Goal: Task Accomplishment & Management: Complete application form

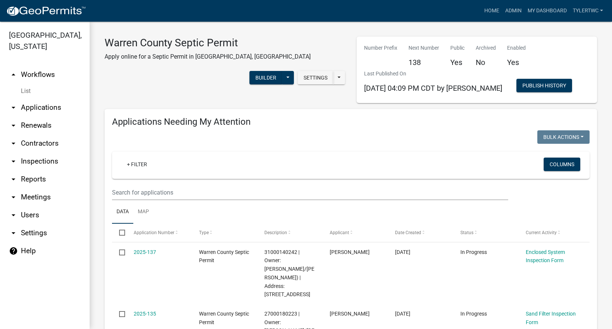
select select "2: 50"
select select "3: 100"
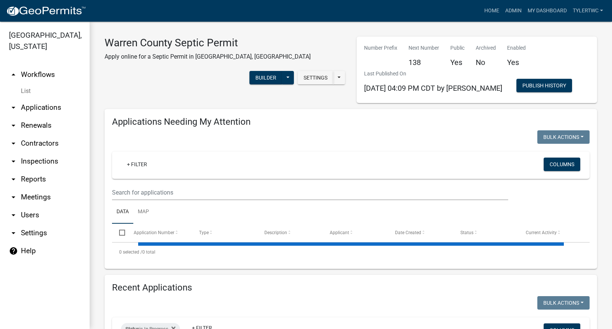
select select "2: 50"
select select "3: 100"
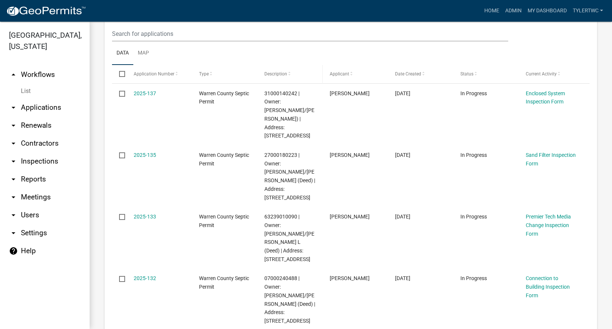
scroll to position [261, 0]
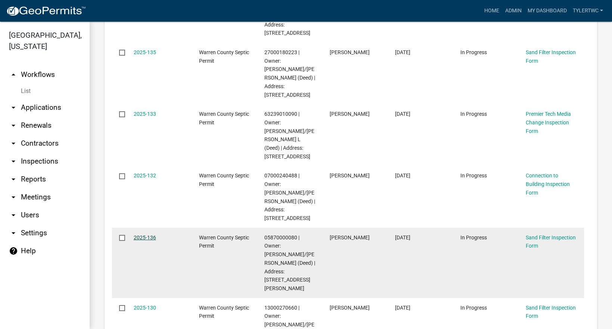
click at [142, 235] on link "2025-136" at bounding box center [145, 238] width 22 height 6
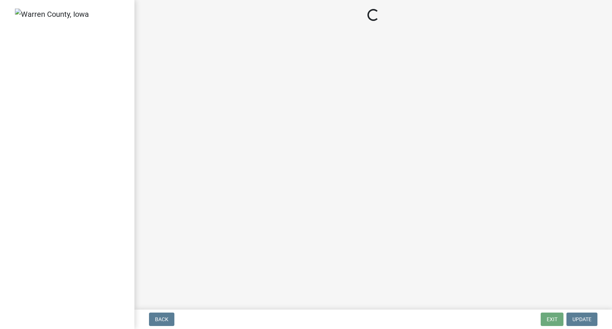
select select "712890e3-0e22-400e-a79f-3f3f8890de95"
select select "d1e22d4f-68e7-4e9d-8701-604dd084f30f"
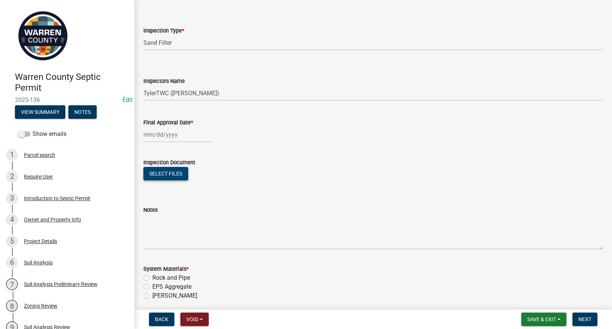
scroll to position [87, 0]
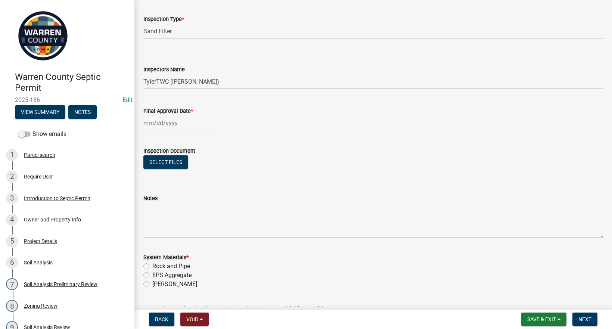
click at [153, 124] on div at bounding box center [177, 122] width 68 height 15
select select "9"
select select "2025"
click at [189, 198] on div "25" at bounding box center [187, 199] width 12 height 12
type input "[DATE]"
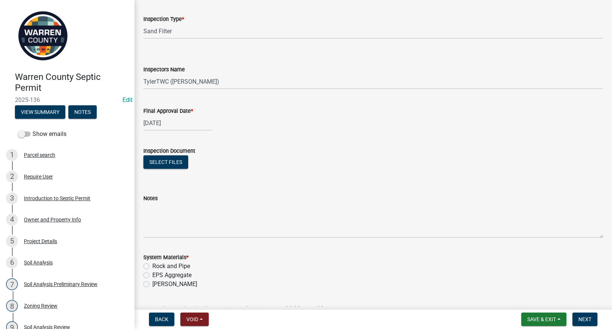
scroll to position [174, 0]
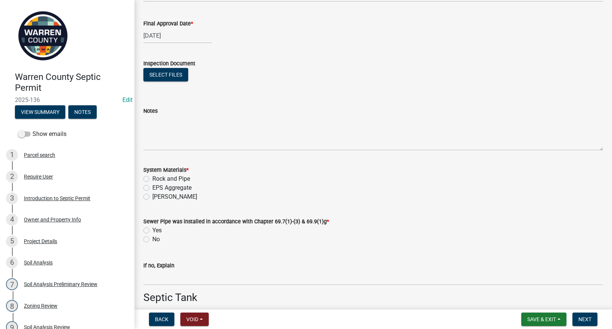
click at [152, 179] on label "Rock and Pipe" at bounding box center [171, 178] width 38 height 9
click at [152, 179] on input "Rock and Pipe" at bounding box center [154, 176] width 5 height 5
radio input "true"
click at [152, 230] on label "Yes" at bounding box center [156, 230] width 9 height 9
click at [152, 230] on input "Yes" at bounding box center [154, 228] width 5 height 5
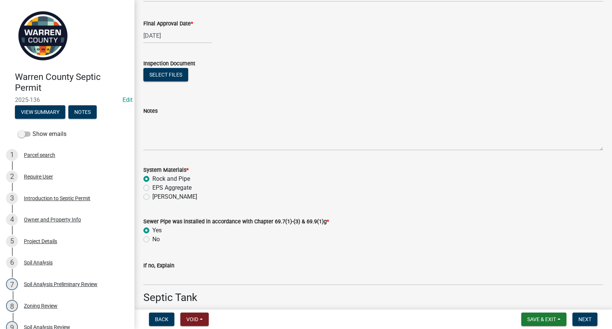
radio input "true"
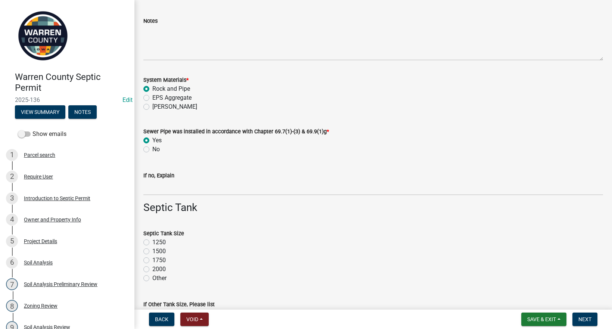
scroll to position [348, 0]
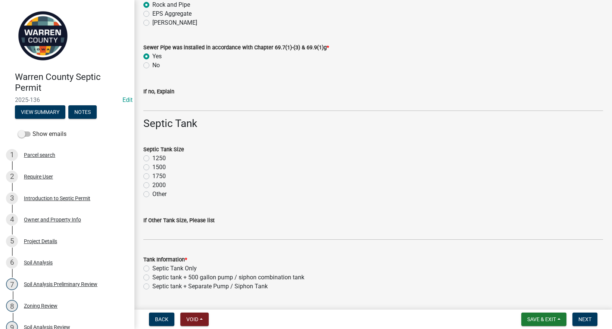
click at [152, 168] on label "1500" at bounding box center [158, 167] width 13 height 9
click at [152, 168] on input "1500" at bounding box center [154, 165] width 5 height 5
radio input "true"
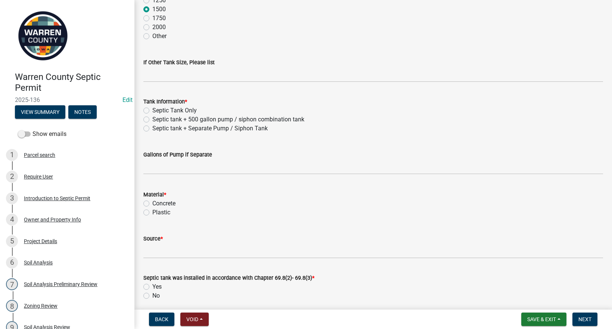
scroll to position [523, 0]
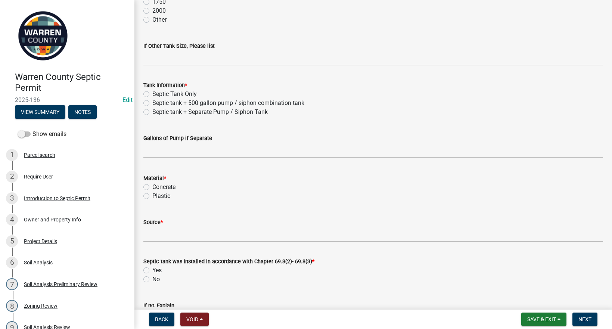
click at [152, 93] on label "Septic Tank Only" at bounding box center [174, 94] width 44 height 9
click at [152, 93] on input "Septic Tank Only" at bounding box center [154, 92] width 5 height 5
radio input "true"
drag, startPoint x: 146, startPoint y: 187, endPoint x: 149, endPoint y: 199, distance: 13.2
click at [152, 187] on label "Concrete" at bounding box center [163, 187] width 23 height 9
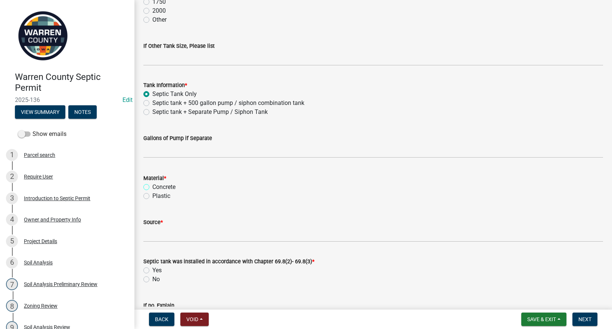
click at [152, 187] on input "Concrete" at bounding box center [154, 185] width 5 height 5
radio input "true"
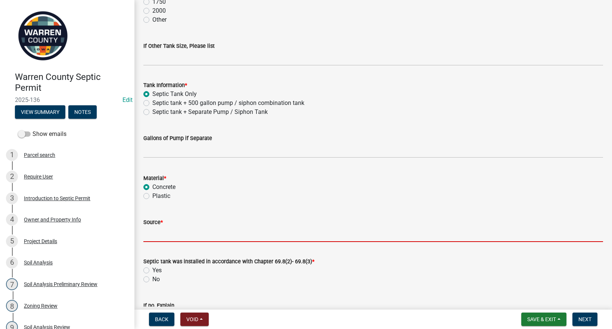
drag, startPoint x: 156, startPoint y: 232, endPoint x: 164, endPoint y: 248, distance: 18.5
click at [156, 232] on input "Source *" at bounding box center [373, 234] width 460 height 15
type input "Indianola Precast"
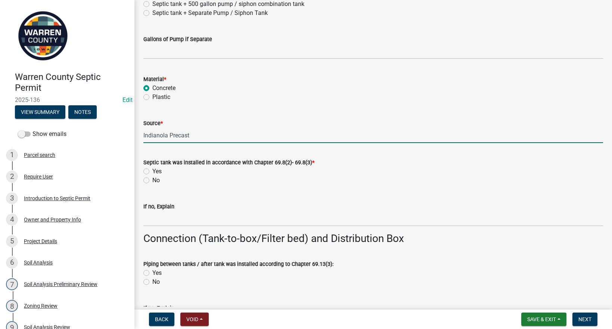
scroll to position [697, 0]
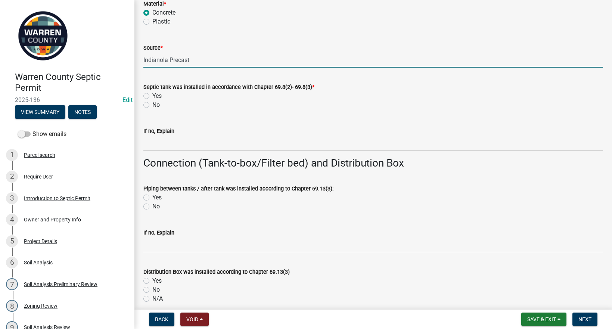
click at [152, 96] on label "Yes" at bounding box center [156, 96] width 9 height 9
click at [152, 96] on input "Yes" at bounding box center [154, 94] width 5 height 5
radio input "true"
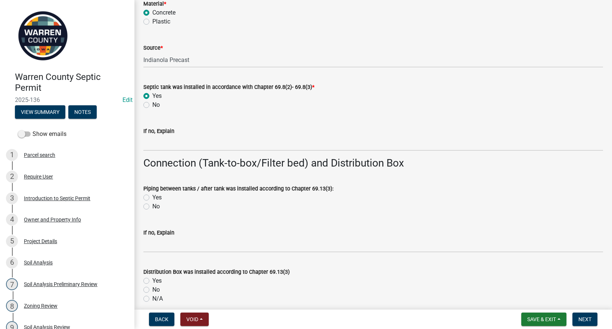
click at [152, 200] on label "Yes" at bounding box center [156, 197] width 9 height 9
click at [152, 198] on input "Yes" at bounding box center [154, 195] width 5 height 5
radio input "true"
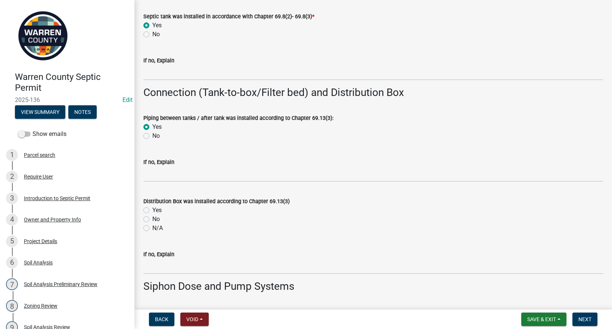
scroll to position [784, 0]
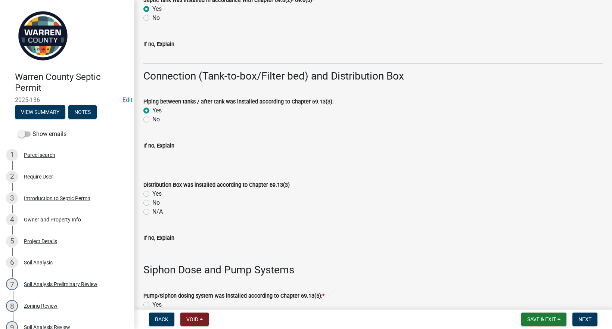
click at [152, 194] on label "Yes" at bounding box center [156, 193] width 9 height 9
click at [152, 194] on input "Yes" at bounding box center [154, 191] width 5 height 5
radio input "true"
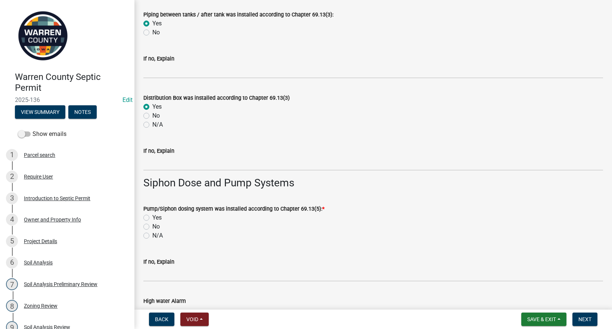
click at [152, 235] on label "N/A" at bounding box center [157, 235] width 10 height 9
click at [152, 235] on input "N/A" at bounding box center [154, 233] width 5 height 5
radio input "true"
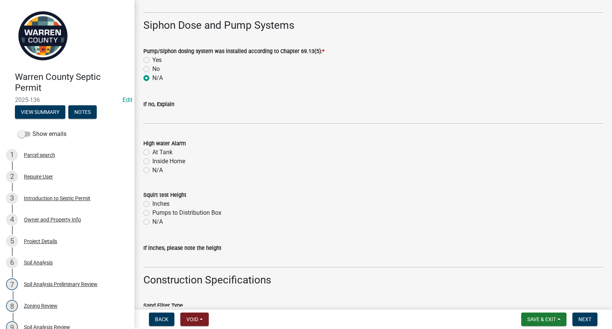
scroll to position [1046, 0]
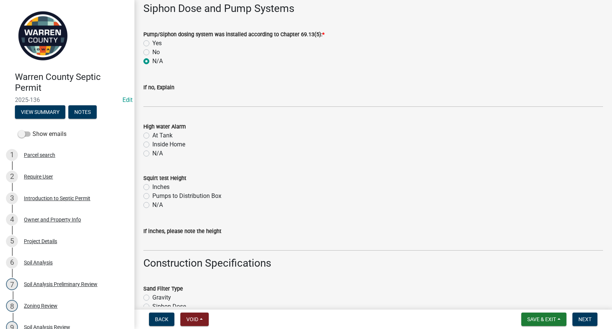
click at [152, 154] on label "N/A" at bounding box center [157, 153] width 10 height 9
click at [152, 154] on input "N/A" at bounding box center [154, 151] width 5 height 5
radio input "true"
click at [152, 207] on label "N/A" at bounding box center [157, 205] width 10 height 9
click at [152, 205] on input "N/A" at bounding box center [154, 203] width 5 height 5
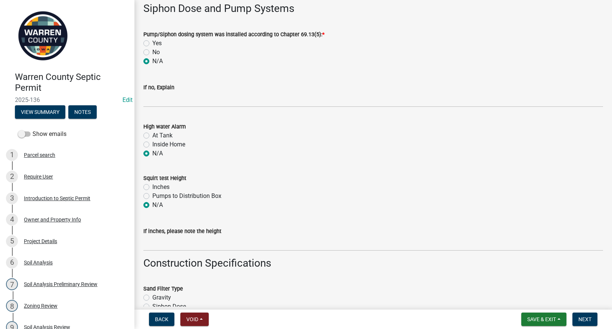
radio input "true"
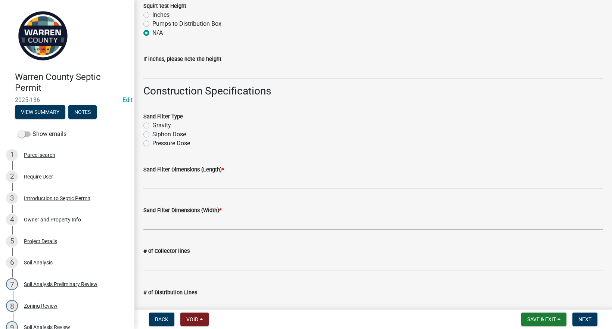
scroll to position [1220, 0]
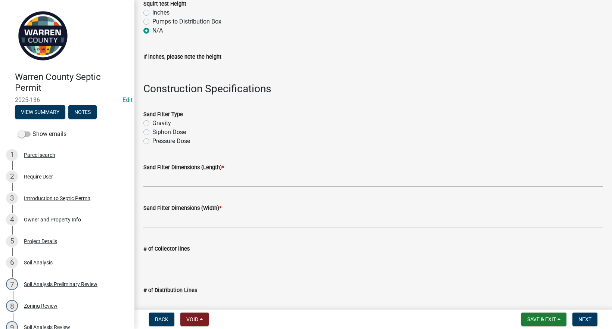
click at [152, 124] on label "Gravity" at bounding box center [161, 123] width 19 height 9
click at [152, 124] on input "Gravity" at bounding box center [154, 121] width 5 height 5
radio input "true"
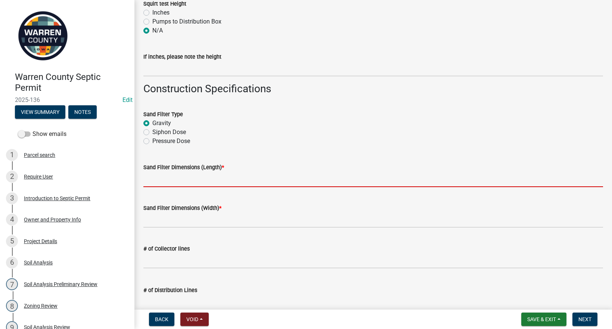
click at [158, 186] on input "Sand Filter Dimensions (Length) *" at bounding box center [373, 179] width 460 height 15
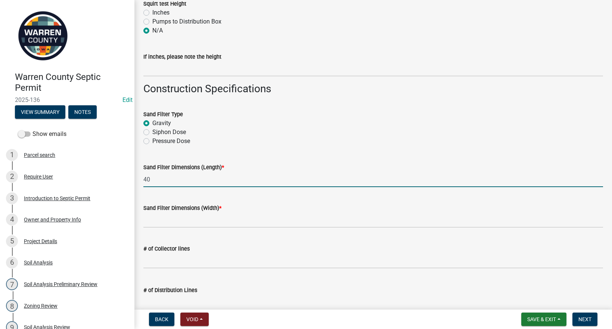
type input "40'"
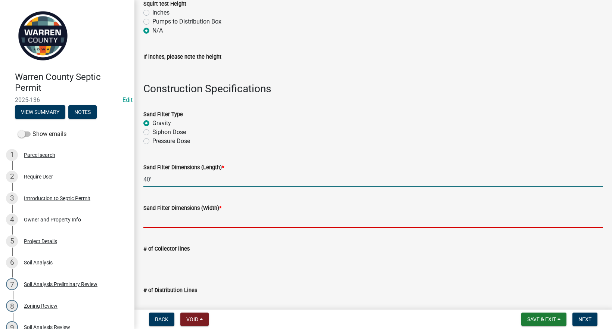
click at [184, 226] on input "Sand Filter Dimensions (Width) *" at bounding box center [373, 220] width 460 height 15
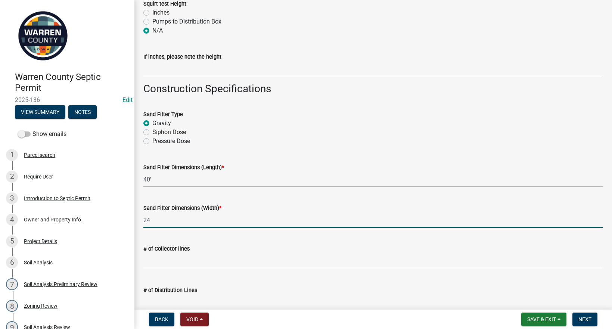
type input "24'"
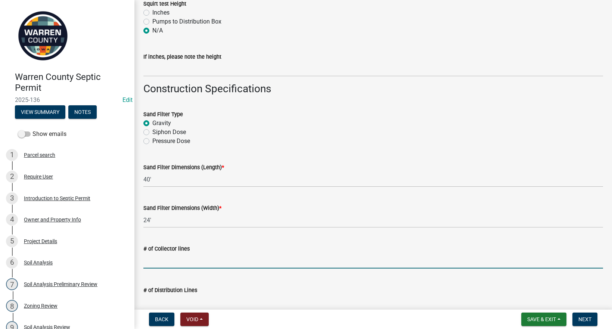
click at [161, 263] on input "text" at bounding box center [373, 260] width 460 height 15
click at [192, 261] on input "text" at bounding box center [373, 260] width 460 height 15
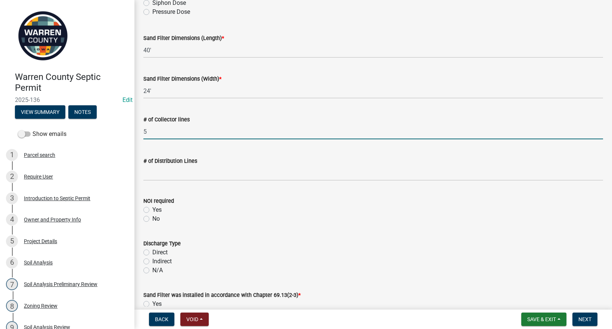
scroll to position [1394, 0]
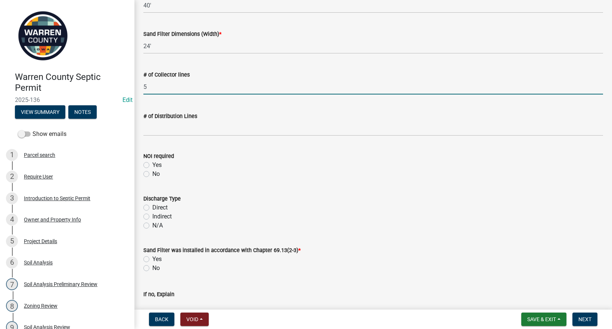
type input "5"
click at [164, 125] on input "text" at bounding box center [373, 128] width 460 height 15
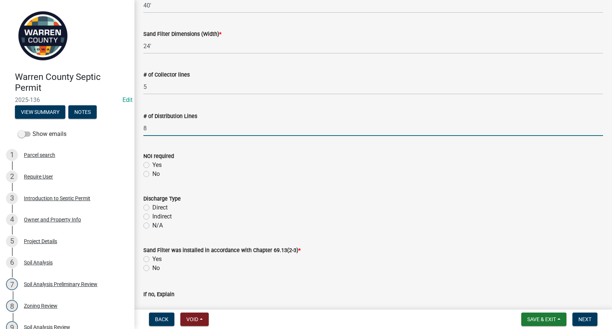
type input "8"
click at [152, 172] on label "No" at bounding box center [155, 174] width 7 height 9
click at [152, 172] on input "No" at bounding box center [154, 172] width 5 height 5
radio input "true"
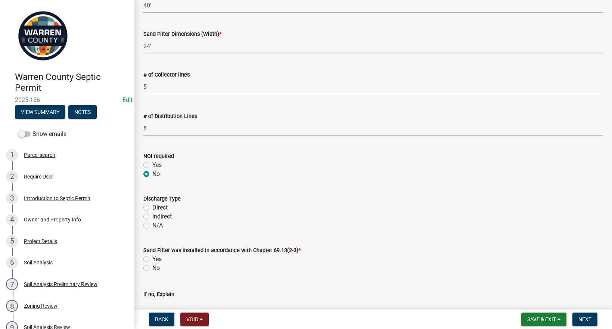
click at [152, 216] on label "Indirect" at bounding box center [161, 216] width 19 height 9
click at [152, 216] on input "Indirect" at bounding box center [154, 214] width 5 height 5
radio input "true"
click at [152, 260] on label "Yes" at bounding box center [156, 259] width 9 height 9
click at [152, 260] on input "Yes" at bounding box center [154, 257] width 5 height 5
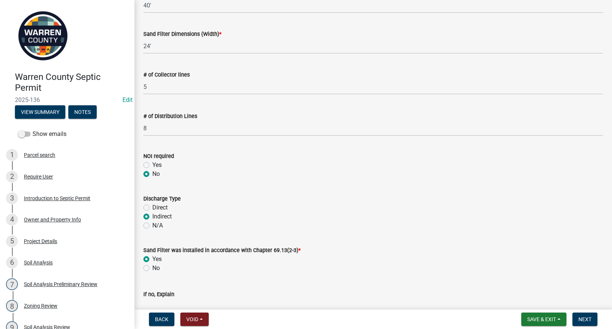
radio input "true"
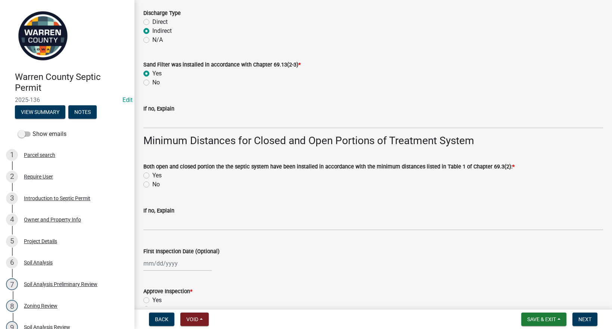
scroll to position [1656, 0]
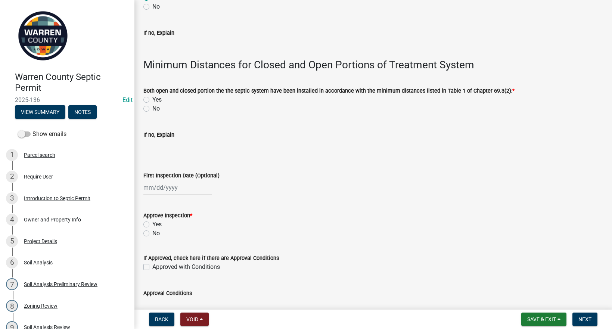
click at [152, 97] on label "Yes" at bounding box center [156, 99] width 9 height 9
click at [152, 97] on input "Yes" at bounding box center [154, 97] width 5 height 5
radio input "true"
click at [152, 223] on label "Yes" at bounding box center [156, 224] width 9 height 9
click at [152, 223] on input "Yes" at bounding box center [154, 222] width 5 height 5
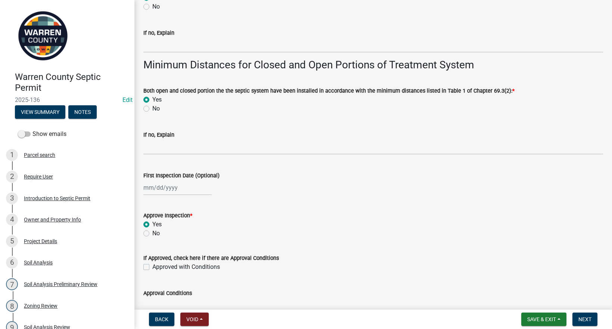
radio input "true"
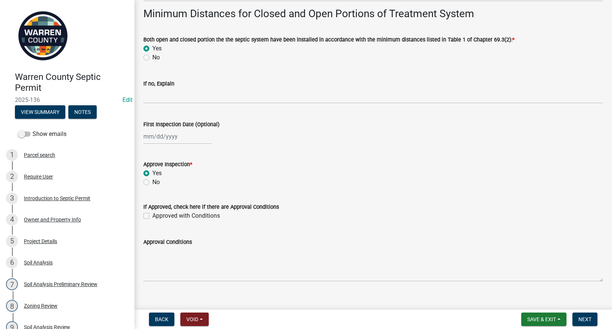
scroll to position [1717, 0]
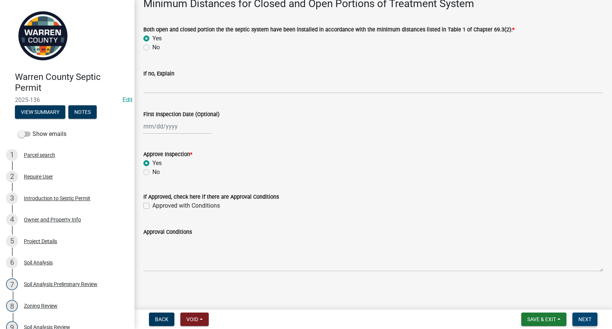
click at [585, 322] on span "Next" at bounding box center [585, 319] width 13 height 6
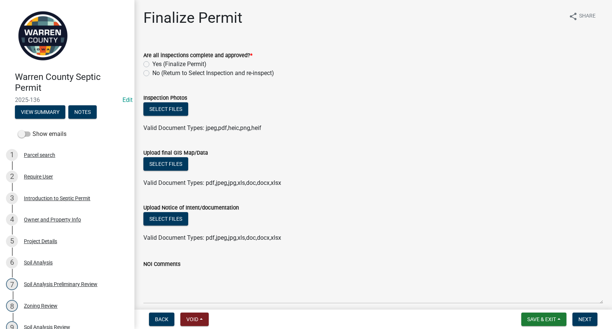
click at [152, 65] on label "Yes (Finalize Permit)" at bounding box center [179, 64] width 54 height 9
click at [152, 65] on input "Yes (Finalize Permit)" at bounding box center [154, 62] width 5 height 5
radio input "true"
click at [164, 163] on button "Select files" at bounding box center [165, 163] width 45 height 13
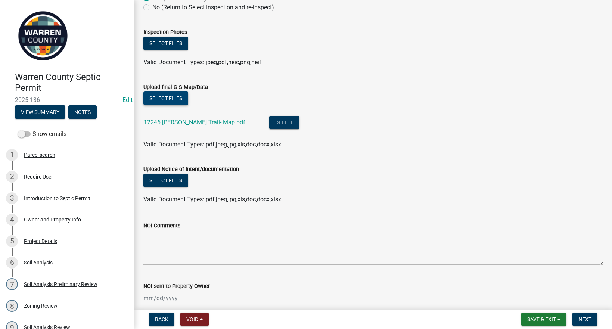
scroll to position [101, 0]
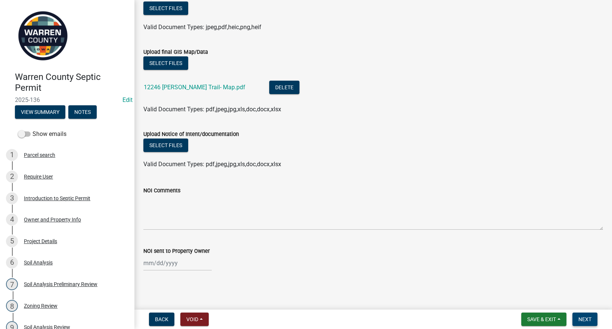
click at [589, 322] on span "Next" at bounding box center [585, 319] width 13 height 6
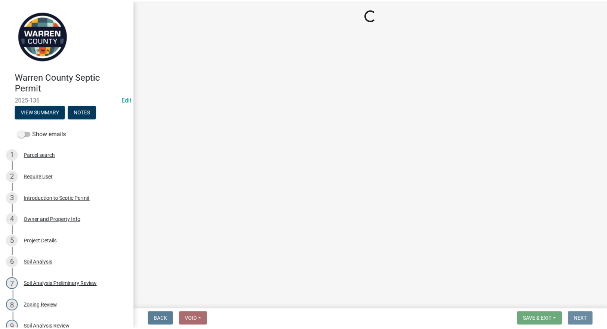
scroll to position [0, 0]
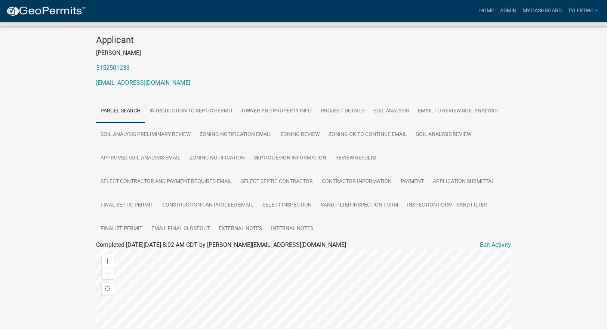
scroll to position [87, 0]
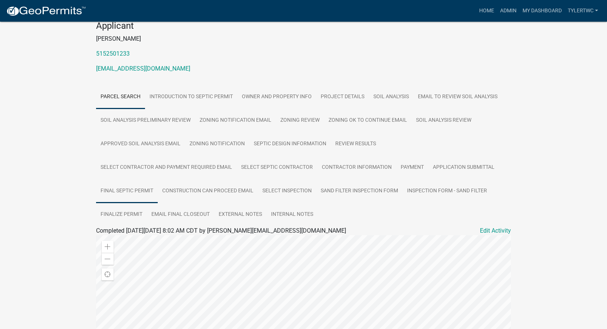
click at [129, 192] on link "Final Septic Permit" at bounding box center [127, 191] width 62 height 24
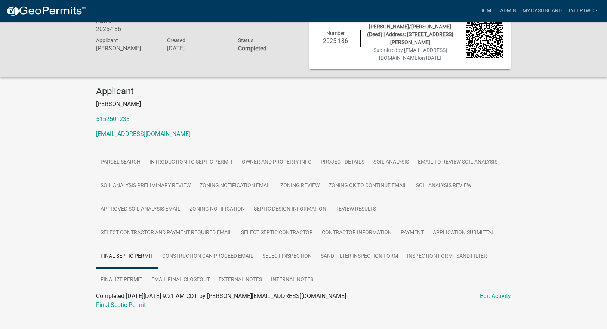
scroll to position [34, 0]
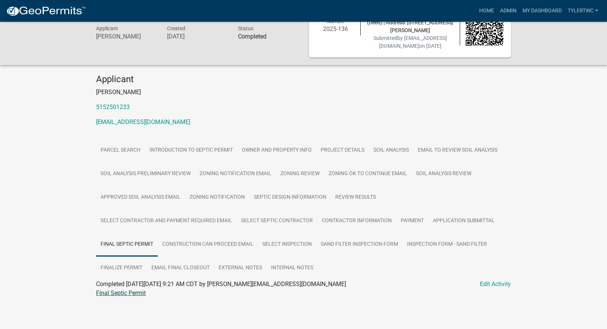
click at [113, 292] on link "Final Septic Permit" at bounding box center [121, 292] width 50 height 7
click at [461, 245] on link "Inspection Form - Sand Filter" at bounding box center [446, 245] width 89 height 24
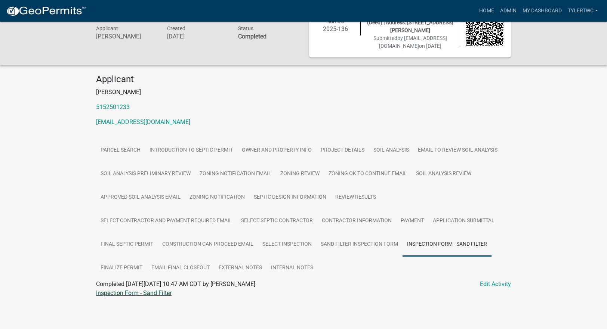
click at [119, 294] on link "Inspection Form - Sand Filter" at bounding box center [133, 292] width 75 height 7
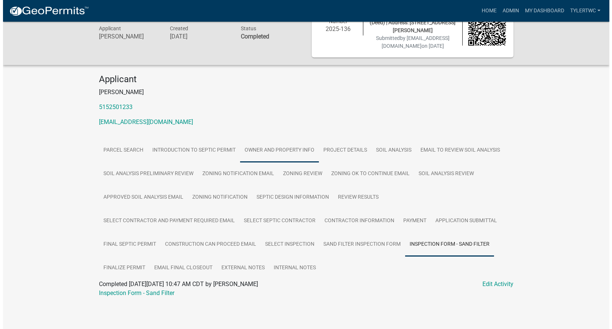
scroll to position [0, 0]
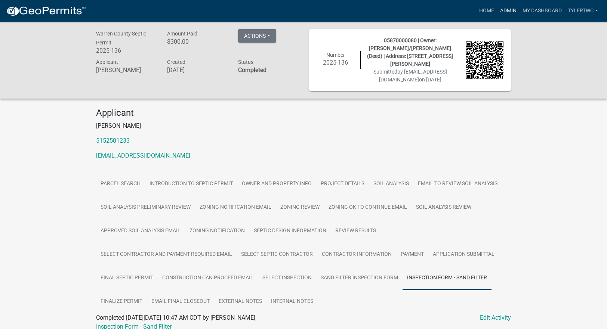
click at [506, 9] on link "Admin" at bounding box center [508, 11] width 22 height 14
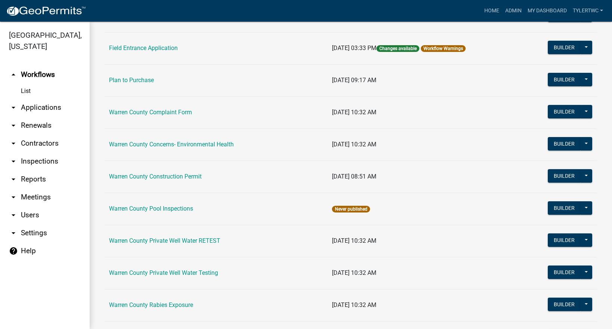
scroll to position [463, 0]
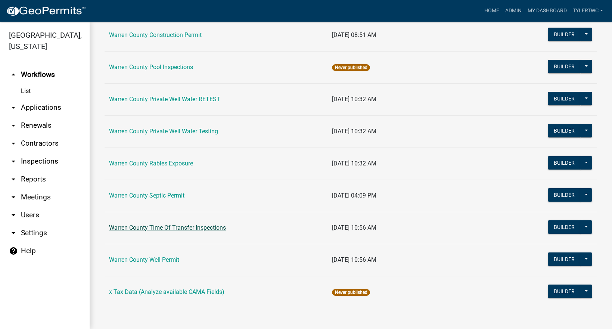
click at [163, 225] on link "Warren County Time Of Transfer Inspections" at bounding box center [167, 227] width 117 height 7
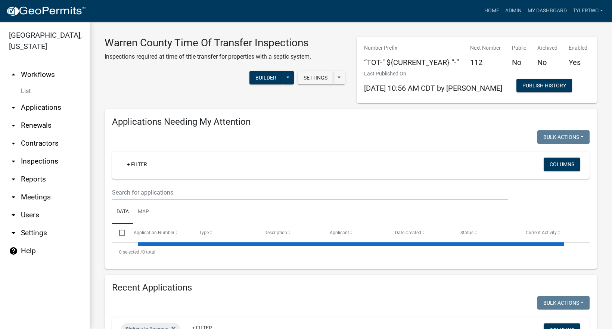
select select "2: 50"
select select "3: 100"
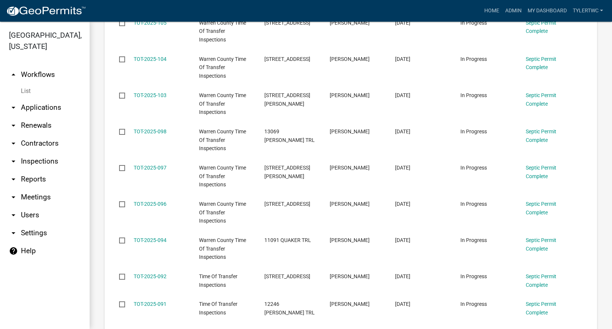
scroll to position [436, 0]
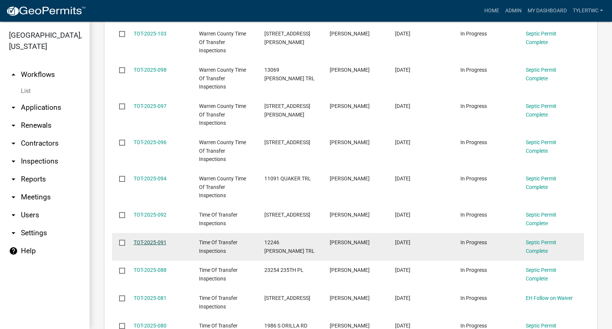
click at [151, 245] on link "TOT-2025-091" at bounding box center [150, 242] width 33 height 6
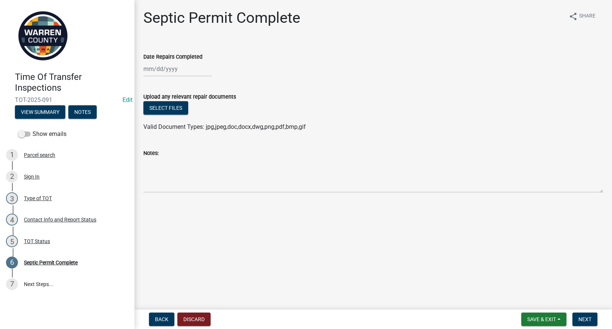
select select "9"
select select "2025"
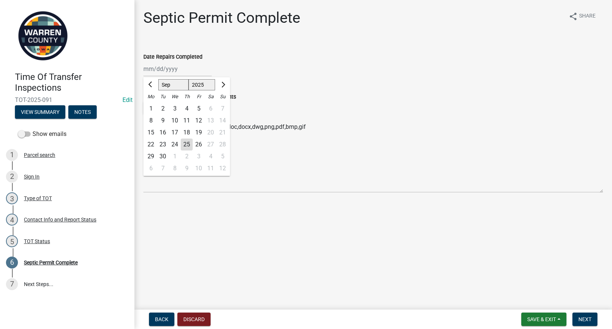
click at [169, 71] on div "[PERSON_NAME] Feb Mar Apr [PERSON_NAME][DATE] Oct Nov [DATE] 1526 1527 1528 152…" at bounding box center [177, 68] width 68 height 15
click at [189, 143] on div "25" at bounding box center [187, 145] width 12 height 12
type input "[DATE]"
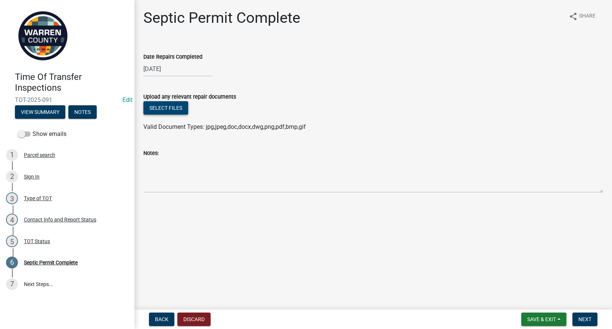
click at [179, 106] on button "Select files" at bounding box center [165, 107] width 45 height 13
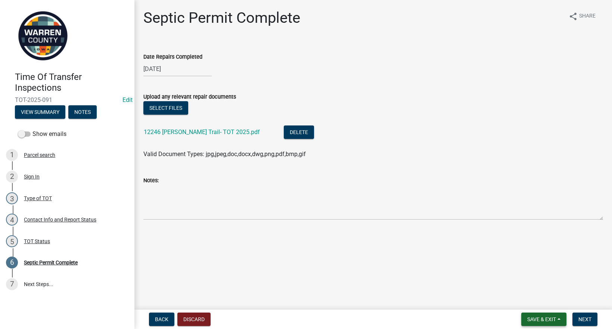
drag, startPoint x: 535, startPoint y: 319, endPoint x: 533, endPoint y: 314, distance: 5.6
click at [535, 319] on span "Save & Exit" at bounding box center [541, 319] width 29 height 6
click at [525, 277] on button "Save" at bounding box center [537, 282] width 60 height 18
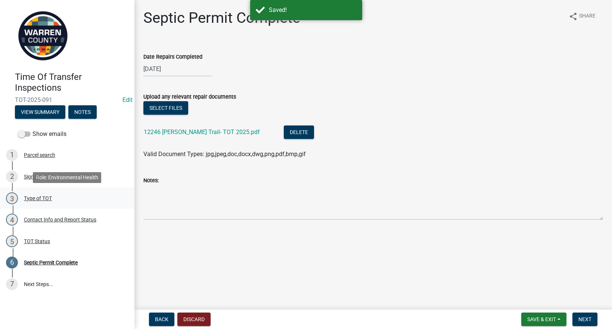
click at [36, 198] on div "Type of TOT" at bounding box center [38, 198] width 28 height 5
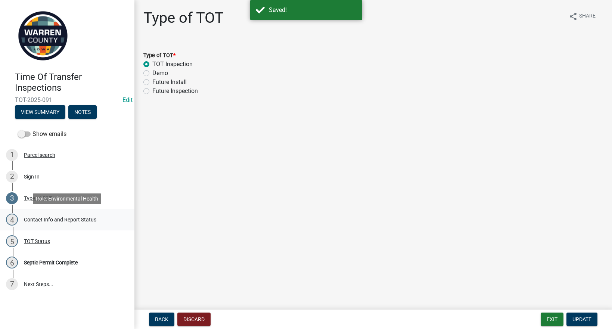
click at [50, 221] on div "Contact Info and Report Status" at bounding box center [60, 219] width 72 height 5
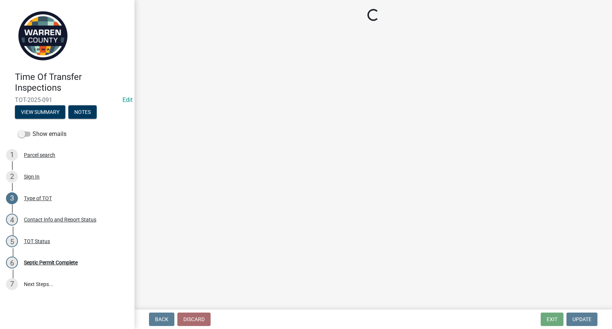
select select "56806644-be9b-4ef7-a674-ffe9911d6036"
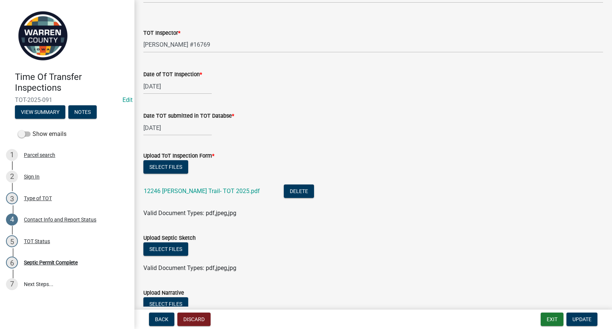
scroll to position [784, 0]
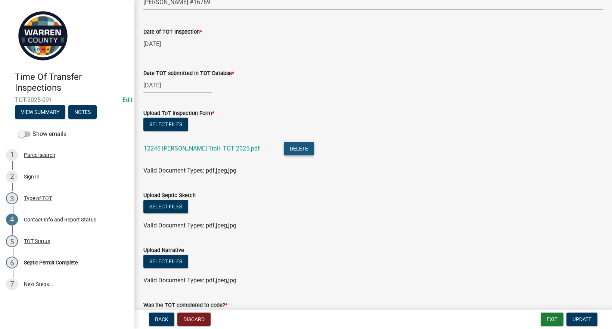
click at [284, 150] on button "Delete" at bounding box center [299, 148] width 30 height 13
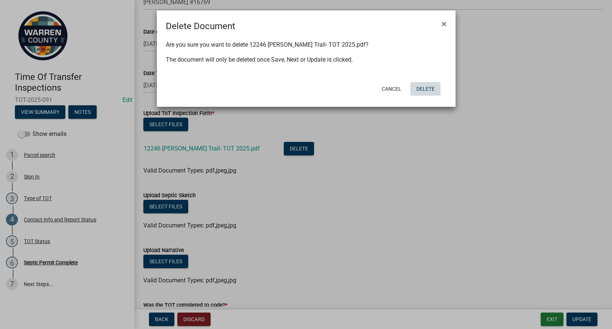
click at [427, 92] on button "Delete" at bounding box center [425, 88] width 30 height 13
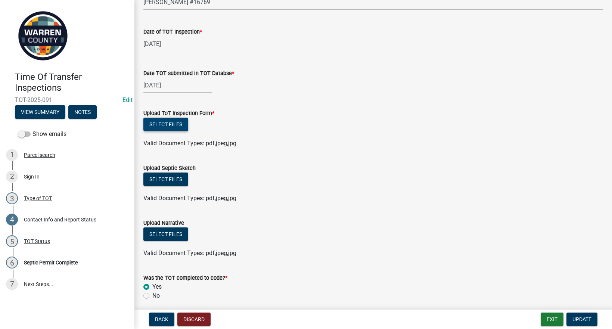
click at [171, 127] on button "Select files" at bounding box center [165, 124] width 45 height 13
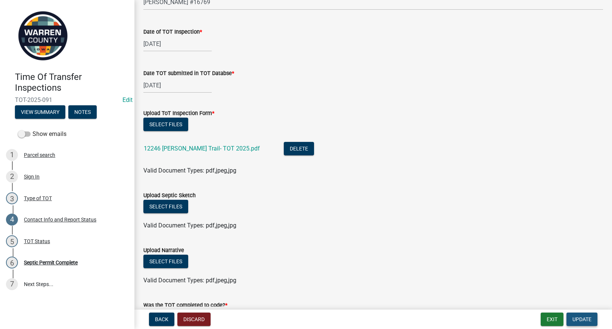
click at [590, 317] on span "Update" at bounding box center [582, 319] width 19 height 6
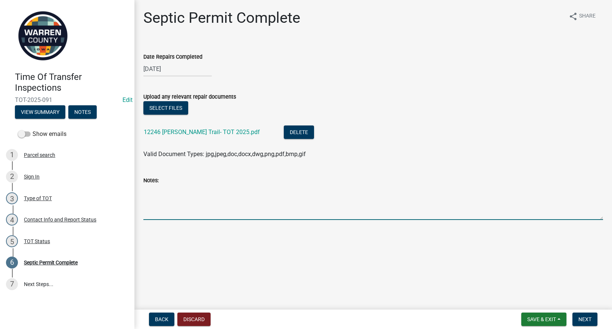
click at [174, 191] on textarea "Notes:" at bounding box center [373, 202] width 460 height 35
click at [322, 194] on textarea "Notes:" at bounding box center [373, 202] width 460 height 35
paste textarea "New septic system installed [DATE]. Permit #2025-136"
click at [244, 193] on textarea "New septic system installed [DATE]. Permit #2025-136" at bounding box center [373, 202] width 460 height 35
click at [312, 189] on textarea "New septic system installed [DATE]. Permit #2025-136" at bounding box center [373, 202] width 460 height 35
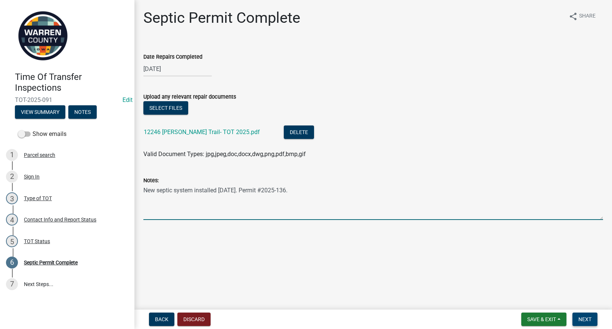
type textarea "New septic system installed [DATE]. Permit #2025-136."
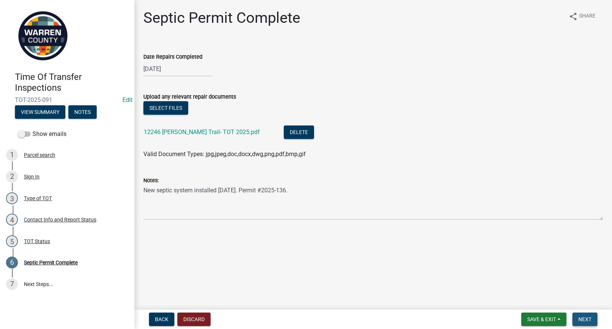
click at [581, 315] on button "Next" at bounding box center [585, 319] width 25 height 13
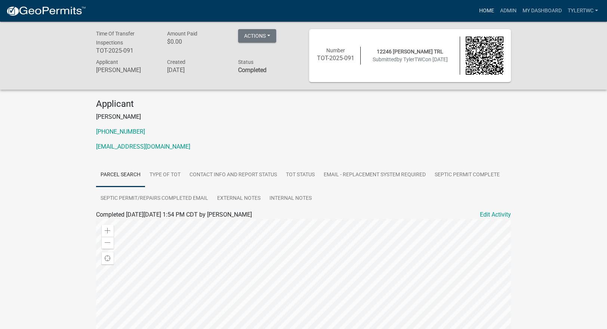
click at [486, 10] on link "Home" at bounding box center [486, 11] width 21 height 14
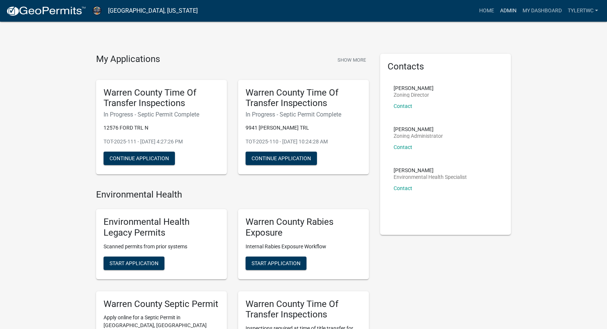
click at [511, 11] on link "Admin" at bounding box center [508, 11] width 22 height 14
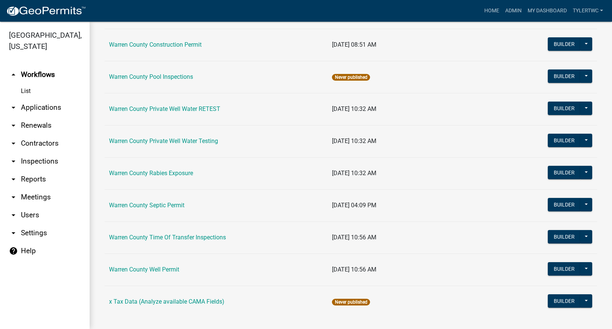
scroll to position [463, 0]
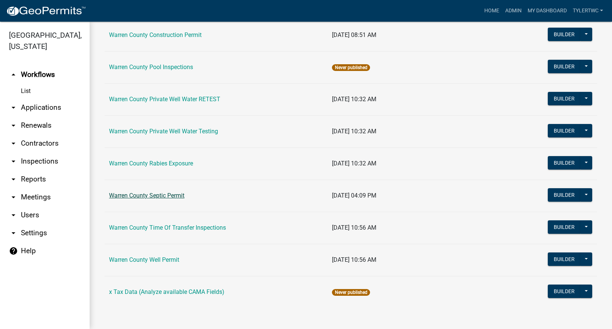
click at [167, 197] on link "Warren County Septic Permit" at bounding box center [146, 195] width 75 height 7
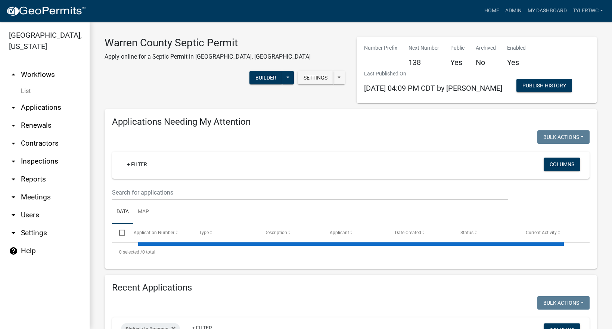
select select "2: 50"
select select "3: 100"
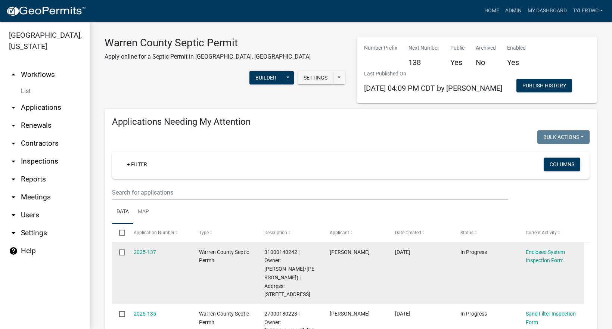
scroll to position [87, 0]
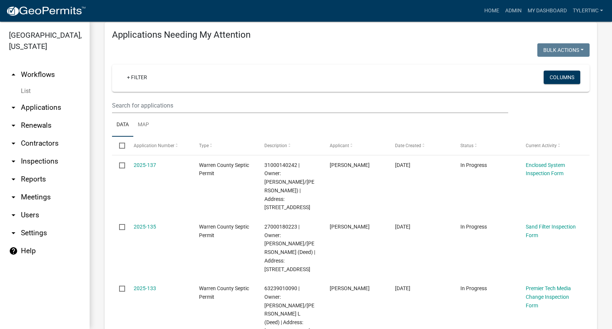
click at [47, 99] on link "arrow_drop_down Applications" at bounding box center [45, 108] width 90 height 18
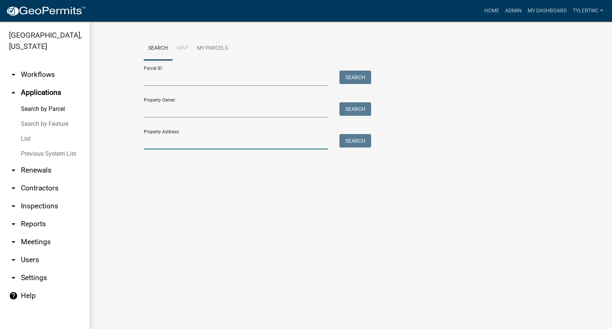
click at [180, 148] on input "Property Address:" at bounding box center [236, 141] width 185 height 15
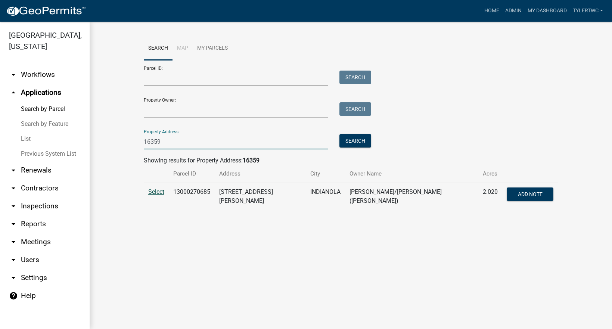
type input "16359"
click at [155, 188] on span "Select" at bounding box center [156, 191] width 16 height 7
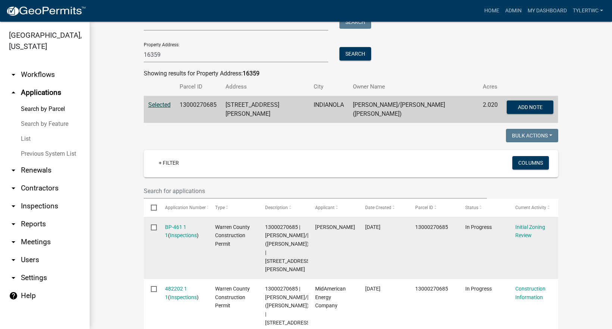
scroll to position [174, 0]
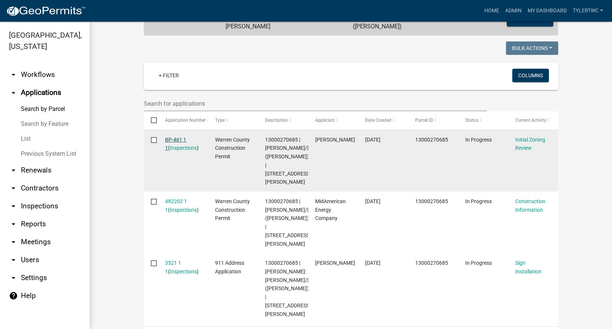
click at [184, 137] on link "BP-461 1 1" at bounding box center [175, 144] width 21 height 15
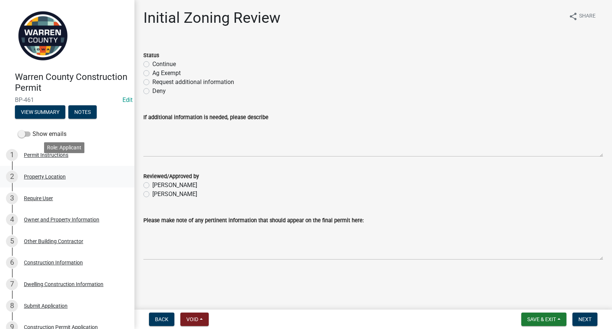
scroll to position [87, 0]
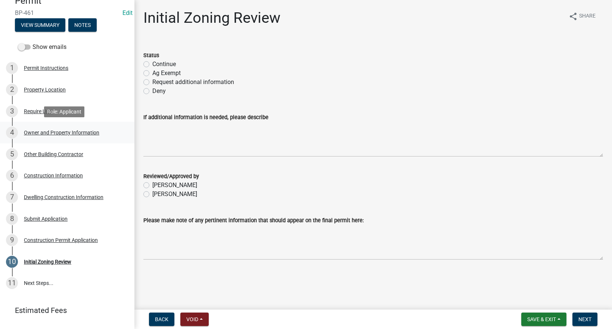
click at [45, 132] on div "Owner and Property Information" at bounding box center [61, 132] width 75 height 5
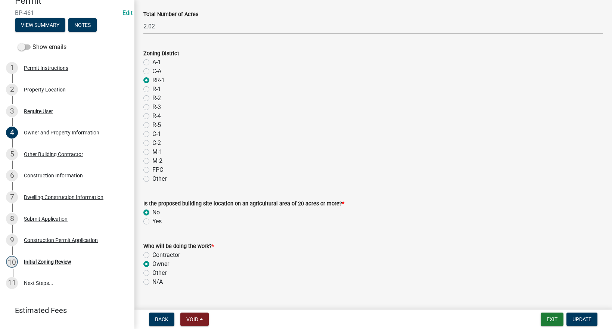
scroll to position [611, 0]
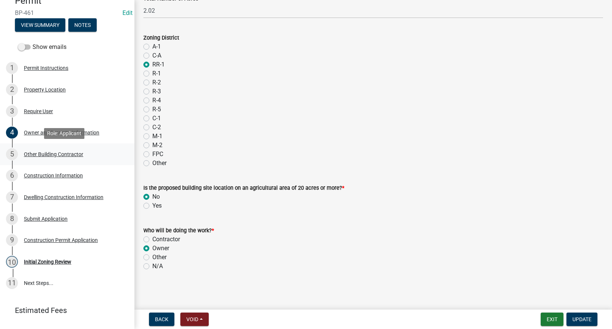
click at [31, 156] on div "Other Building Contractor" at bounding box center [53, 154] width 59 height 5
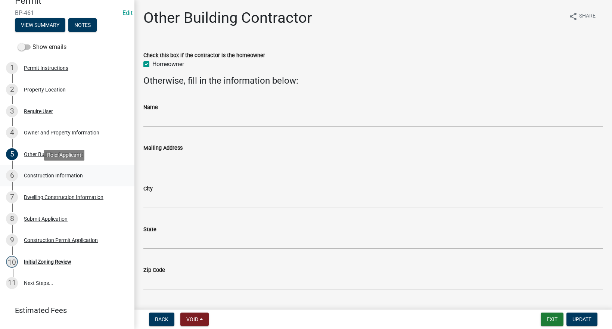
click at [38, 173] on div "Construction Information" at bounding box center [53, 175] width 59 height 5
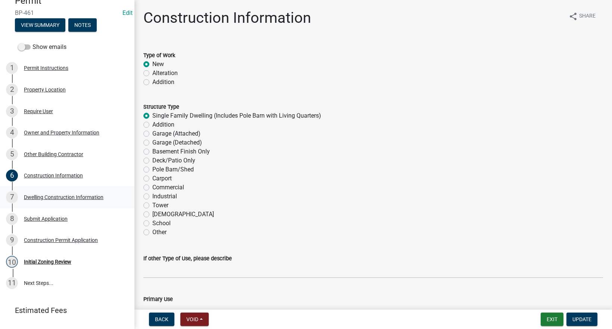
click at [41, 198] on div "Dwelling Construction Information" at bounding box center [64, 197] width 80 height 5
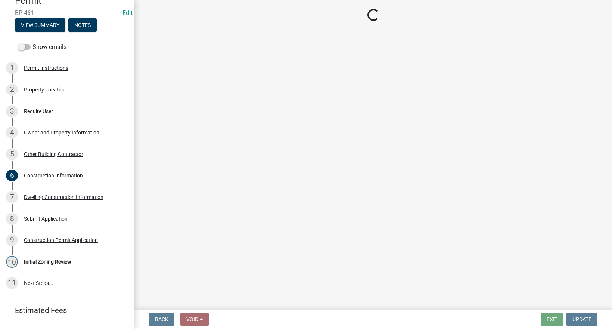
select select "6be2891c-b014-4eb5-8316-9de7191813e4"
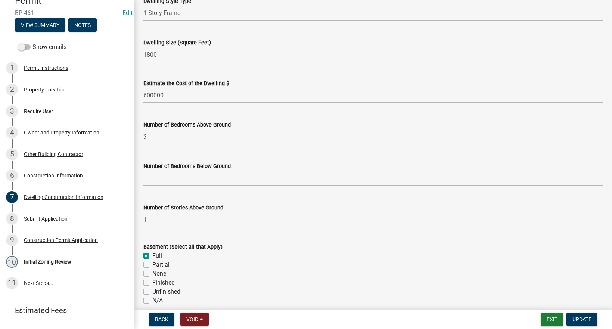
scroll to position [6, 0]
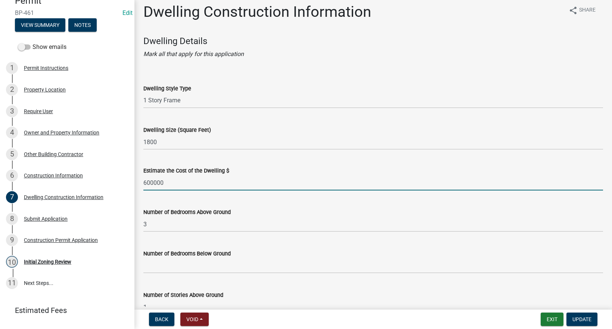
click at [154, 183] on input "600000" at bounding box center [373, 182] width 460 height 15
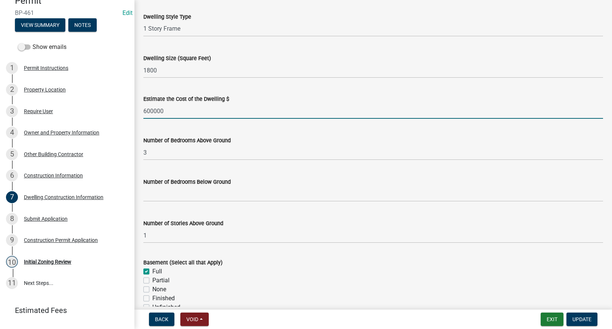
scroll to position [93, 0]
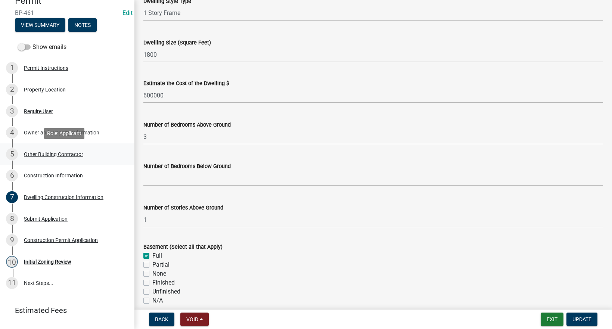
click at [45, 155] on div "Other Building Contractor" at bounding box center [53, 154] width 59 height 5
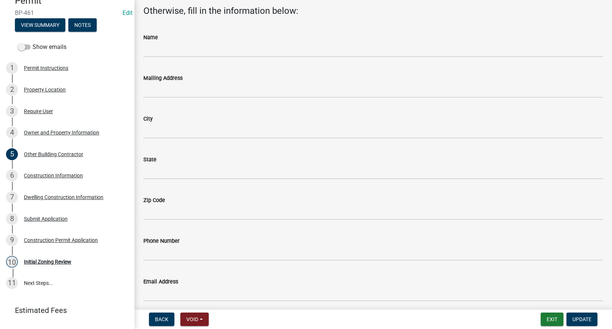
scroll to position [100, 0]
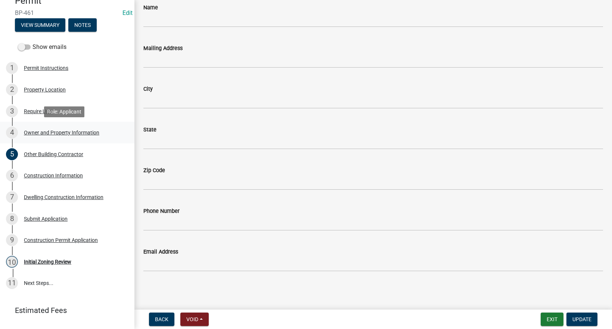
click at [34, 132] on div "Owner and Property Information" at bounding box center [61, 132] width 75 height 5
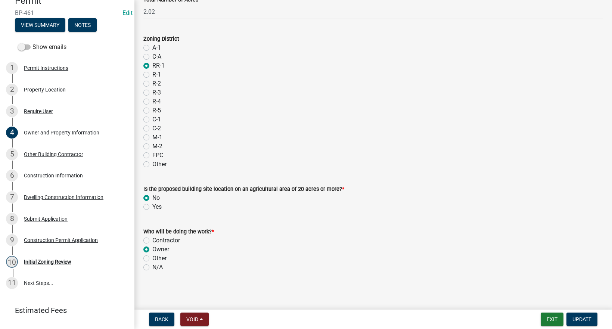
scroll to position [611, 0]
click at [56, 175] on div "Construction Information" at bounding box center [53, 175] width 59 height 5
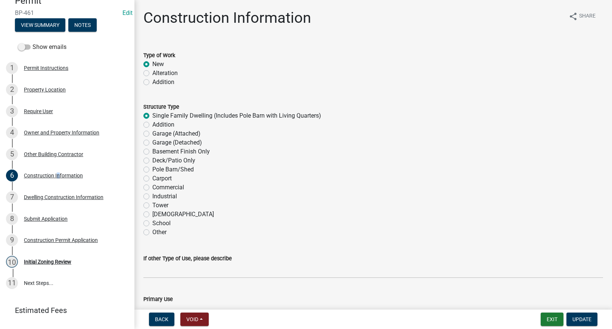
scroll to position [253, 0]
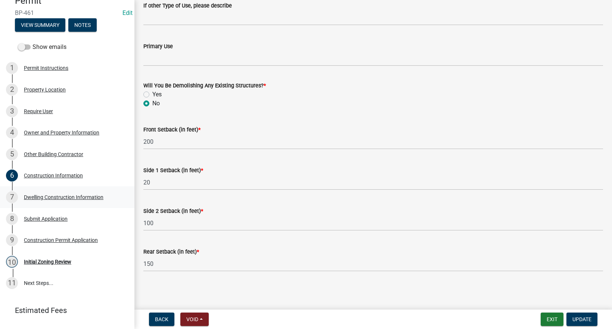
click at [55, 197] on div "Dwelling Construction Information" at bounding box center [64, 197] width 80 height 5
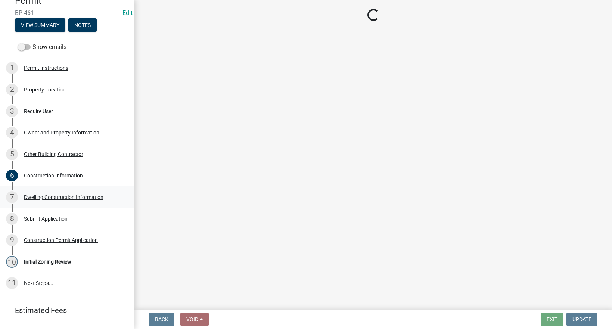
scroll to position [0, 0]
select select "6be2891c-b014-4eb5-8316-9de7191813e4"
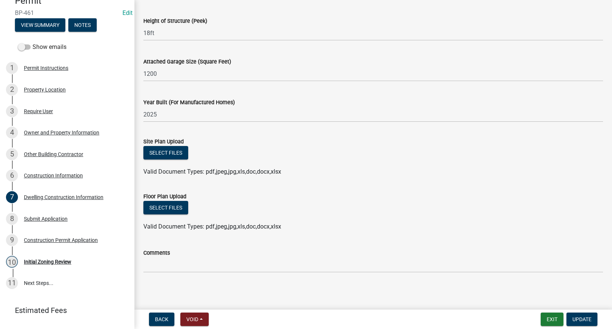
scroll to position [442, 0]
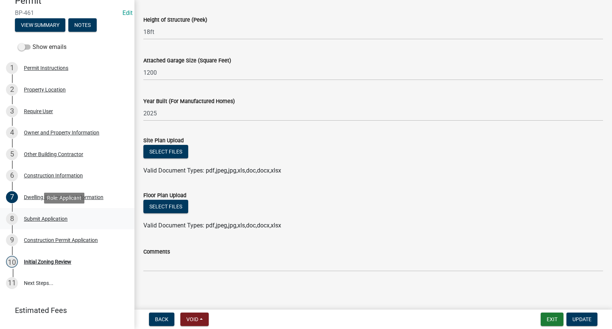
click at [47, 217] on div "Submit Application" at bounding box center [46, 218] width 44 height 5
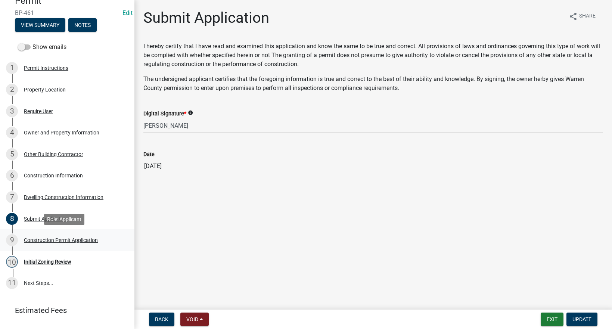
click at [52, 241] on div "Construction Permit Application" at bounding box center [61, 240] width 74 height 5
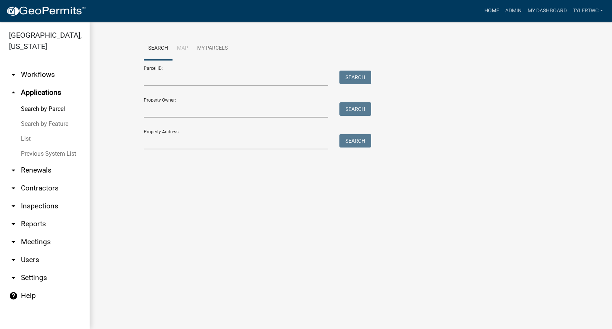
click at [488, 12] on link "Home" at bounding box center [491, 11] width 21 height 14
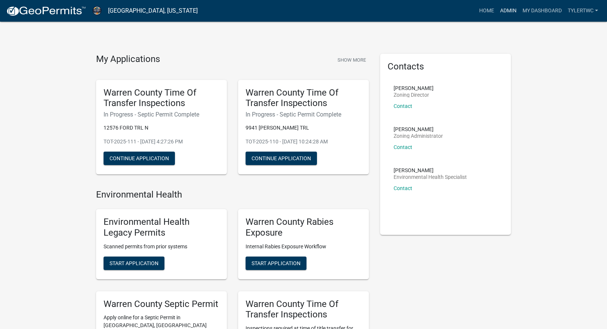
click at [500, 11] on link "Admin" at bounding box center [508, 11] width 22 height 14
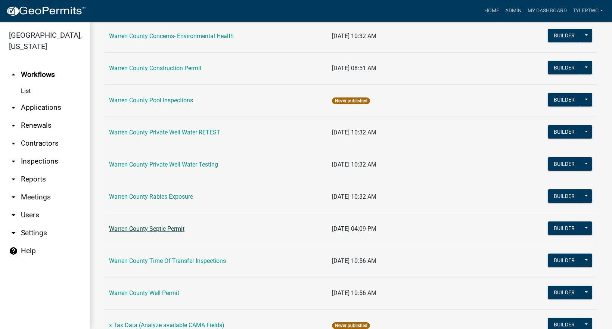
scroll to position [436, 0]
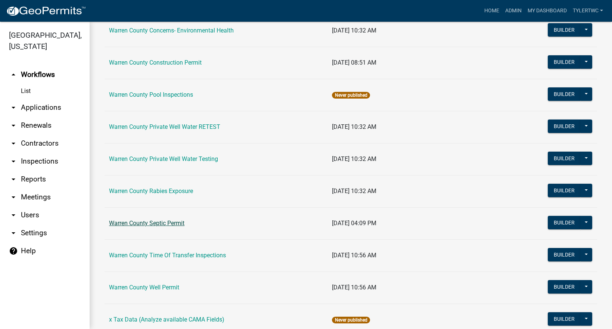
click at [139, 226] on link "Warren County Septic Permit" at bounding box center [146, 223] width 75 height 7
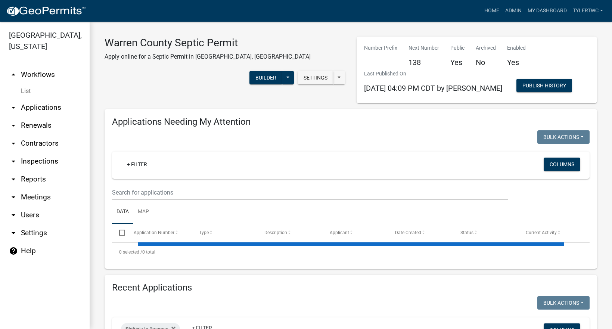
select select "2: 50"
select select "3: 100"
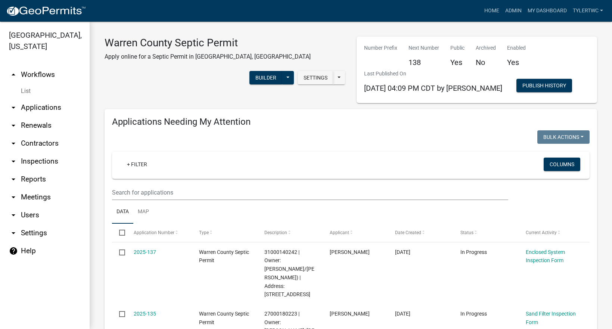
click at [37, 170] on link "arrow_drop_down Reports" at bounding box center [45, 179] width 90 height 18
select select "0: null"
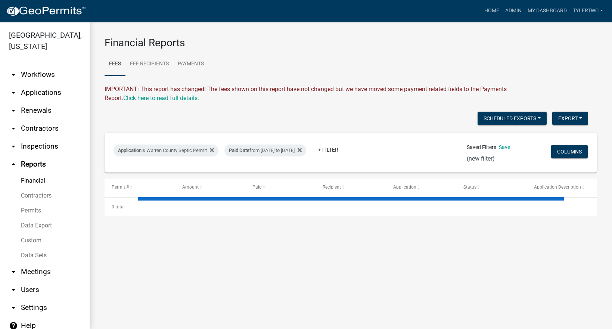
click at [38, 173] on link "Financial" at bounding box center [45, 180] width 90 height 15
click at [283, 150] on div "Paid Date from [DATE] to [DATE]" at bounding box center [265, 151] width 82 height 12
select select "custom"
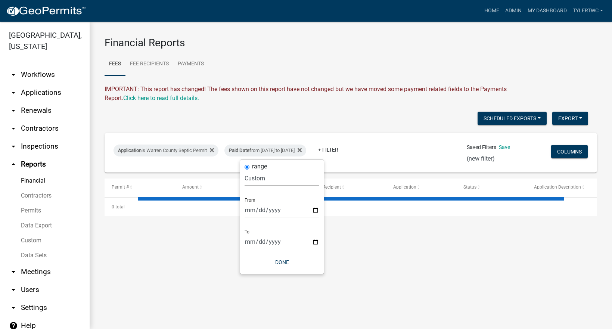
click at [257, 174] on select "[DATE] [DATE] Current Week Previous Week Current Month Last Month Current Calen…" at bounding box center [282, 178] width 75 height 15
click at [258, 174] on select "[DATE] [DATE] Current Week Previous Week Current Month Last Month Current Calen…" at bounding box center [282, 178] width 75 height 15
click at [255, 211] on input "[DATE]" at bounding box center [282, 209] width 75 height 15
click at [314, 208] on input "[DATE]" at bounding box center [282, 209] width 75 height 15
select select "3: 100"
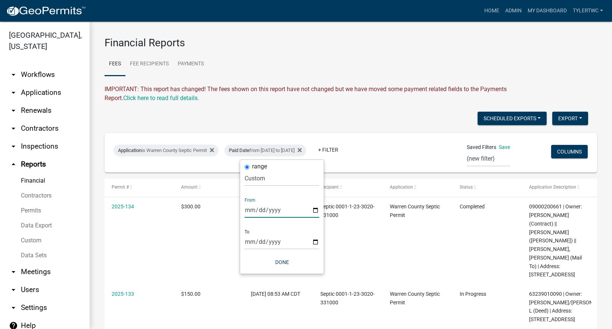
click at [315, 208] on input "[DATE]" at bounding box center [282, 209] width 75 height 15
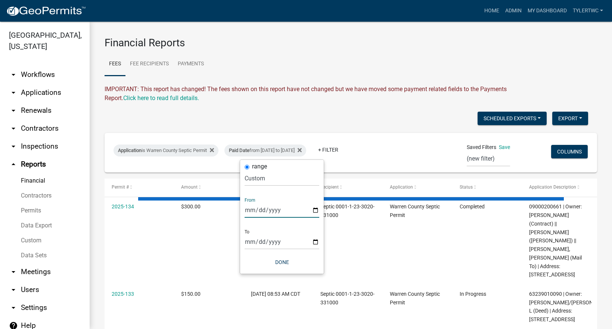
type input "[DATE]"
click at [317, 242] on input "[DATE]" at bounding box center [282, 241] width 75 height 15
type input "[DATE]"
click at [285, 262] on button "Done" at bounding box center [282, 261] width 75 height 13
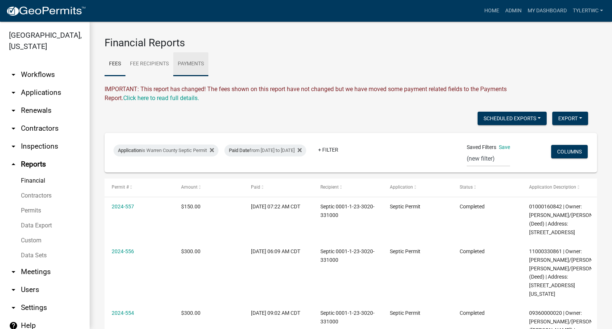
click at [197, 65] on link "Payments" at bounding box center [190, 64] width 35 height 24
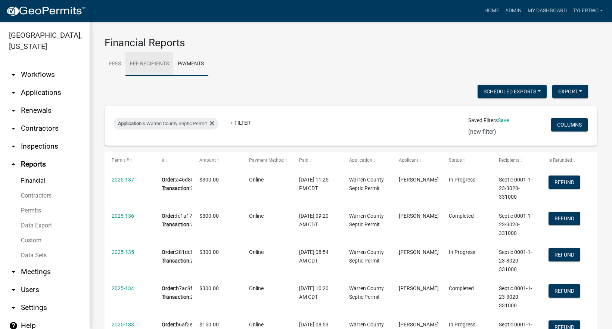
click at [159, 67] on link "Fee Recipients" at bounding box center [149, 64] width 48 height 24
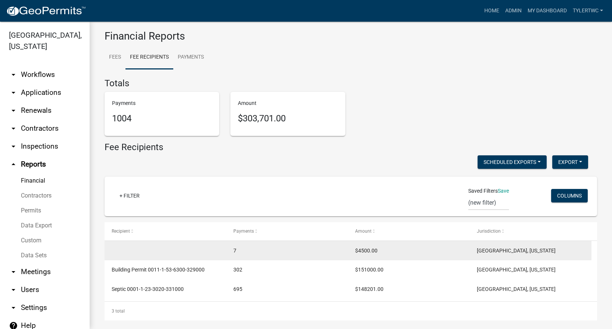
scroll to position [13, 0]
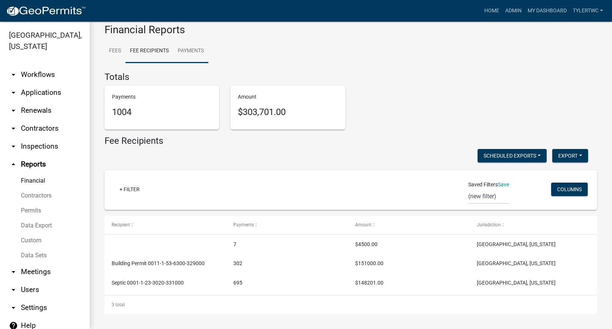
click at [196, 51] on link "Payments" at bounding box center [190, 51] width 35 height 24
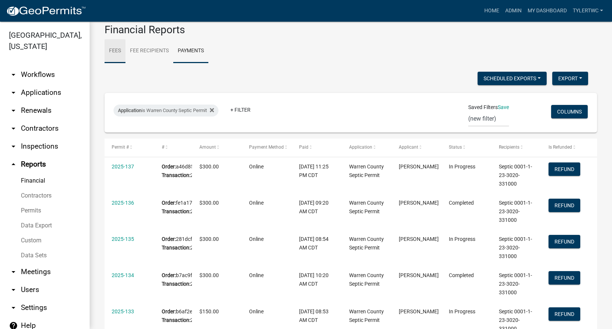
click at [117, 50] on link "Fees" at bounding box center [115, 51] width 21 height 24
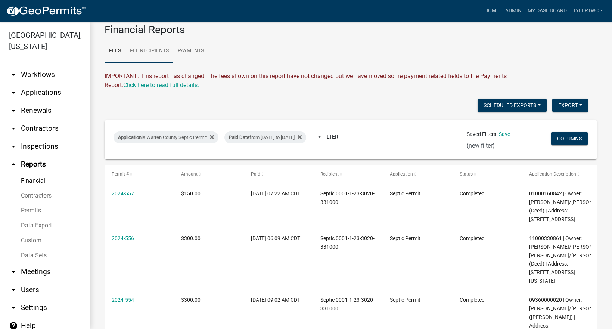
click at [142, 50] on link "Fee Recipients" at bounding box center [149, 51] width 48 height 24
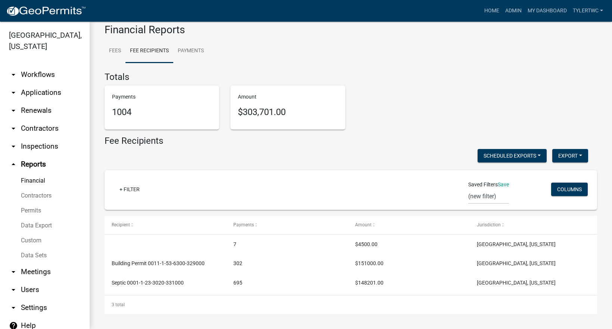
click at [134, 196] on div "+ Filter" at bounding box center [270, 190] width 324 height 15
click at [133, 186] on link "+ Filter" at bounding box center [130, 189] width 32 height 13
click at [115, 264] on li "Confirmed Date" at bounding box center [131, 263] width 68 height 17
click at [149, 217] on select "[DATE] [DATE] Current Week Previous Week Current Month Last Month Current Calen…" at bounding box center [163, 215] width 75 height 15
select select "custom"
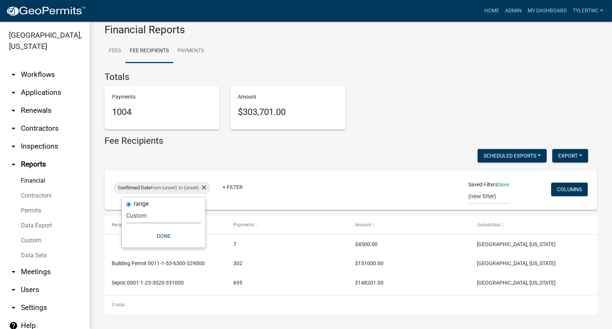
click at [126, 208] on select "[DATE] [DATE] Current Week Previous Week Current Month Last Month Current Calen…" at bounding box center [163, 215] width 75 height 15
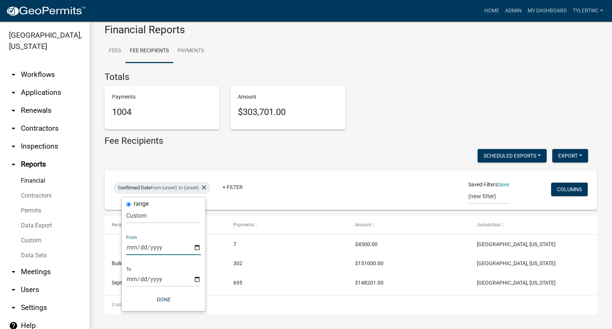
click at [145, 249] on input "date" at bounding box center [163, 247] width 75 height 15
click at [195, 245] on input "date" at bounding box center [163, 247] width 75 height 15
type input "[DATE]"
click at [202, 278] on input "date" at bounding box center [168, 279] width 75 height 15
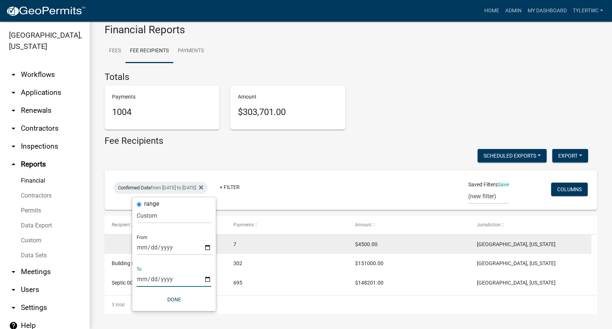
type input "[DATE]"
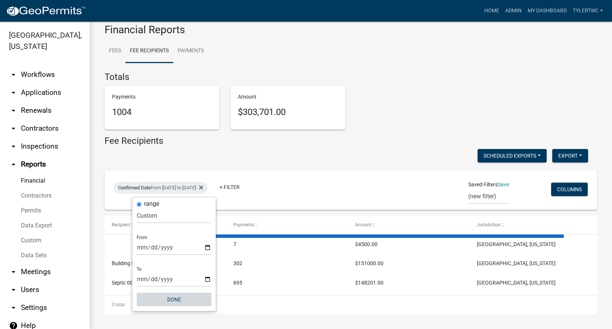
click at [175, 299] on button "Done" at bounding box center [174, 299] width 75 height 13
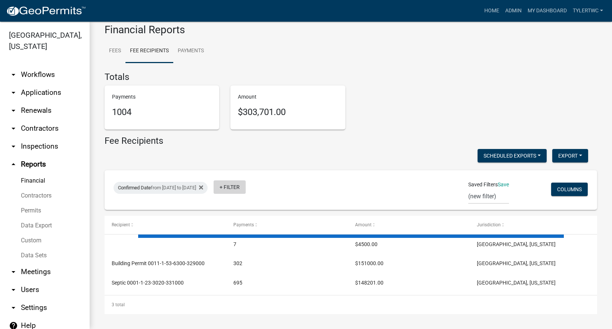
click at [246, 186] on link "+ Filter" at bounding box center [230, 186] width 32 height 13
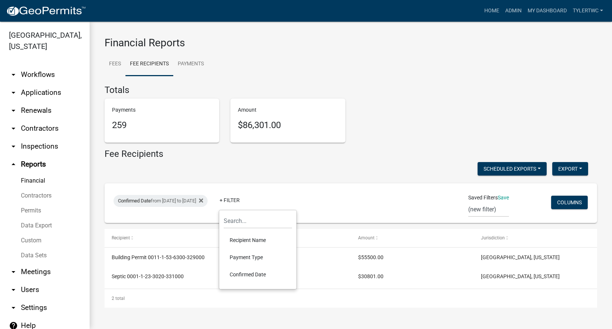
click at [254, 240] on li "Recipient Name" at bounding box center [258, 240] width 68 height 17
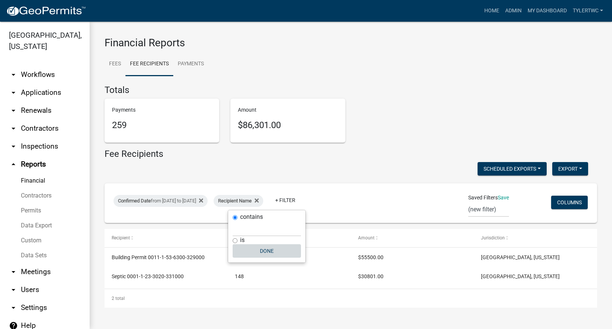
click at [262, 246] on button "Done" at bounding box center [267, 250] width 68 height 13
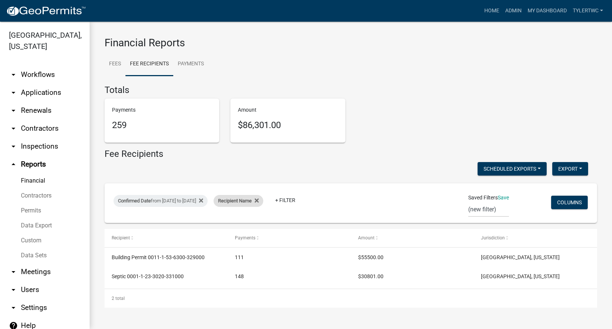
click at [263, 199] on div "Recipient Name" at bounding box center [239, 201] width 50 height 12
click at [259, 200] on icon at bounding box center [257, 201] width 4 height 4
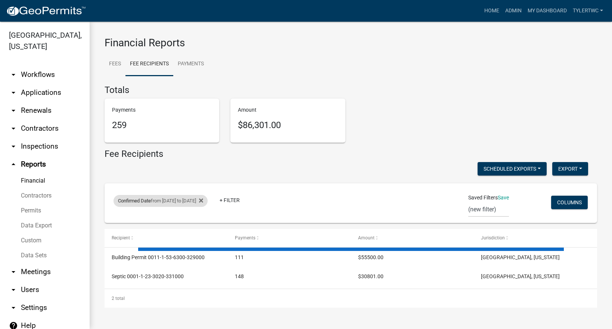
click at [183, 201] on div "Confirmed Date from [DATE] to [DATE]" at bounding box center [161, 201] width 94 height 12
select select "custom"
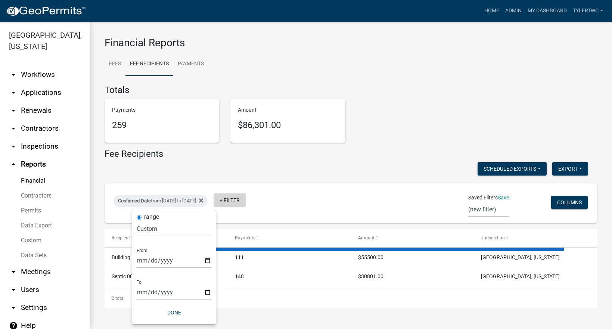
click at [246, 199] on link "+ Filter" at bounding box center [230, 199] width 32 height 13
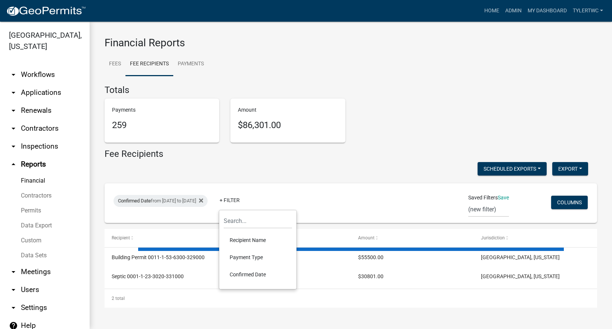
click at [250, 236] on li "Recipient Name" at bounding box center [258, 240] width 68 height 17
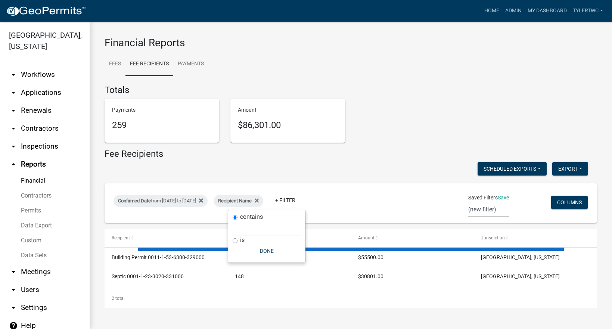
click at [274, 171] on div "Scheduled Exports + Create New Export Excel Format (.xlsx) CSV Format (.csv)" at bounding box center [346, 169] width 495 height 15
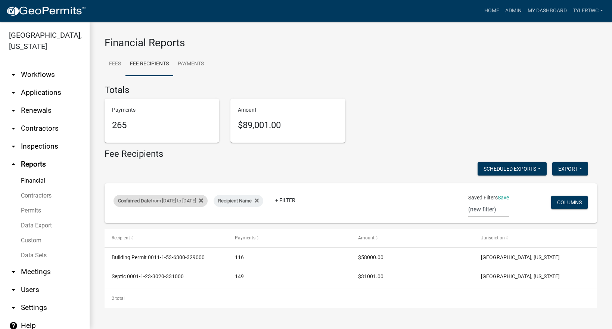
click at [201, 200] on div "Confirmed Date from [DATE] to [DATE]" at bounding box center [161, 201] width 94 height 12
select select "custom"
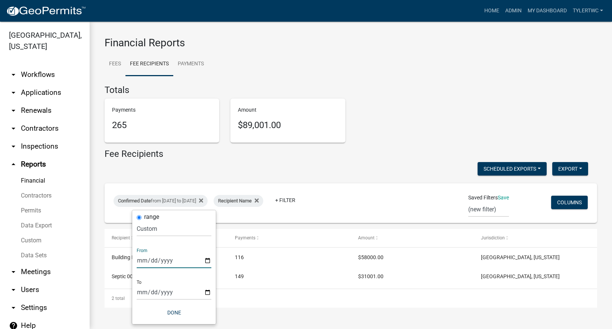
click at [205, 260] on input "[DATE]" at bounding box center [174, 260] width 75 height 15
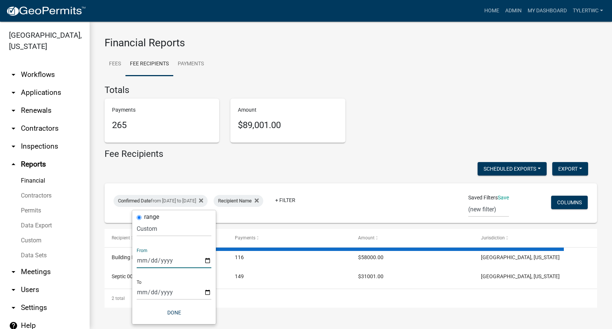
type input "[DATE]"
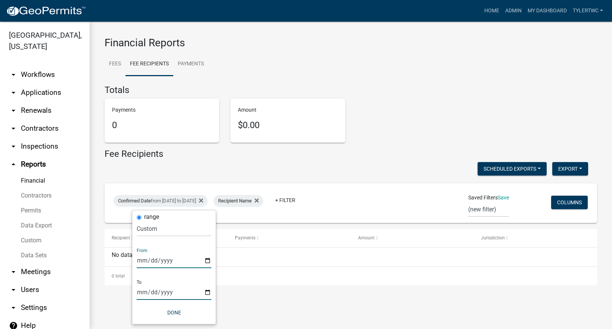
click at [208, 292] on input "[DATE]" at bounding box center [174, 292] width 75 height 15
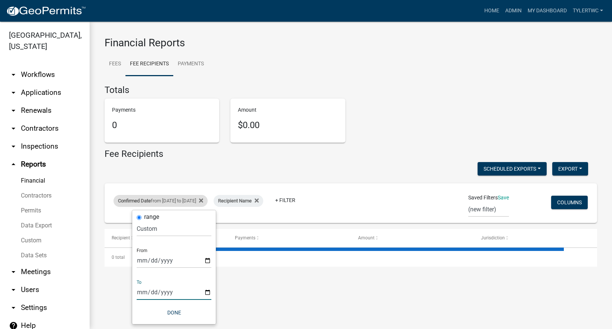
type input "[DATE]"
click at [173, 309] on button "Done" at bounding box center [174, 312] width 75 height 13
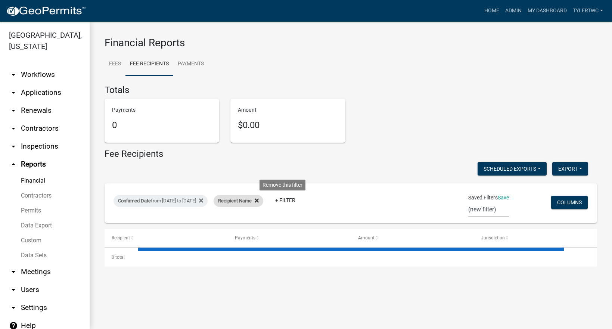
click at [259, 201] on icon at bounding box center [257, 201] width 4 height 6
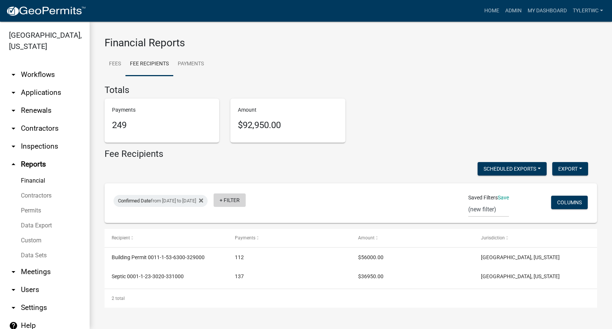
click at [246, 199] on link "+ Filter" at bounding box center [230, 199] width 32 height 13
click at [269, 161] on div "Fee Recipients" at bounding box center [351, 156] width 493 height 14
click at [189, 202] on div "Confirmed Date from [DATE] to [DATE]" at bounding box center [161, 201] width 94 height 12
select select "custom"
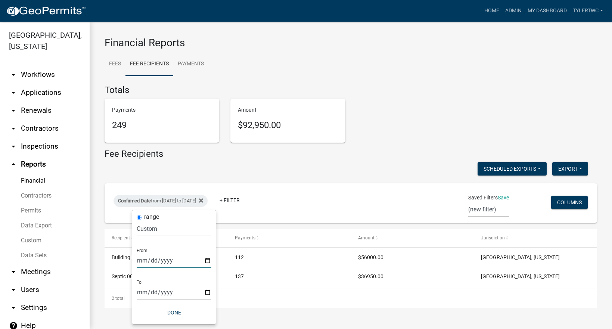
click at [205, 260] on input "[DATE]" at bounding box center [174, 260] width 75 height 15
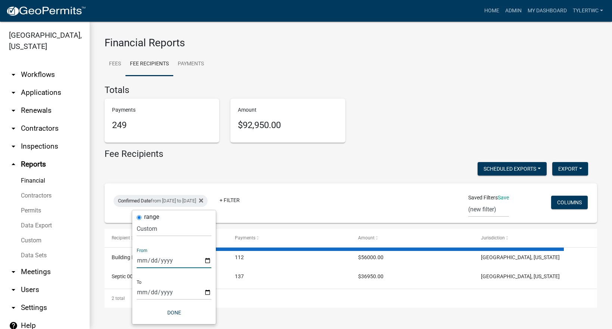
type input "[DATE]"
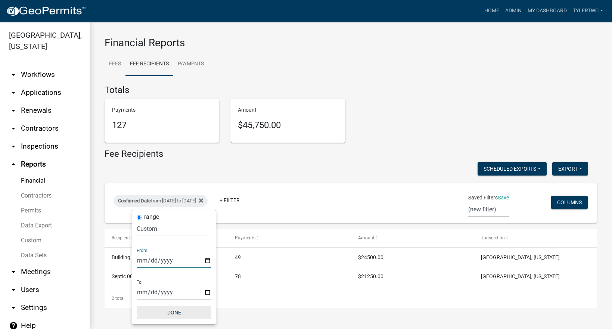
click at [178, 311] on button "Done" at bounding box center [174, 312] width 75 height 13
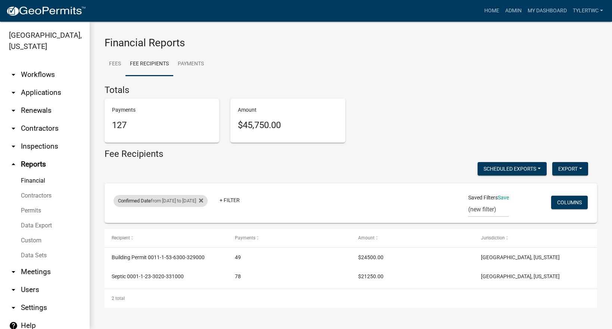
click at [198, 202] on div "Confirmed Date from [DATE] to [DATE]" at bounding box center [161, 201] width 94 height 12
select select "custom"
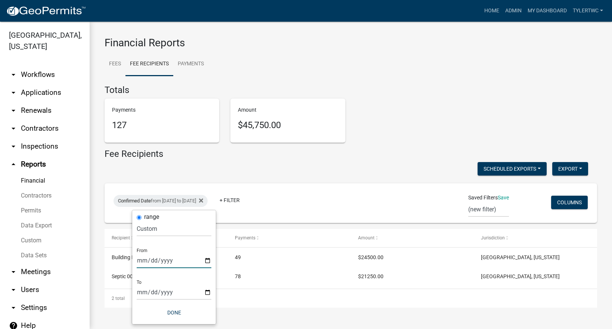
click at [206, 258] on input "[DATE]" at bounding box center [174, 260] width 75 height 15
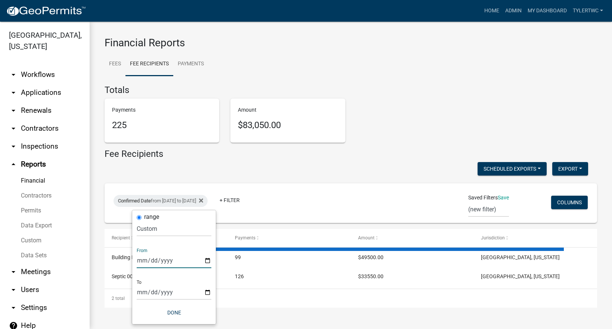
type input "[DATE]"
click at [207, 291] on input "[DATE]" at bounding box center [174, 292] width 75 height 15
type input "[DATE]"
click at [174, 312] on button "Done" at bounding box center [174, 312] width 75 height 13
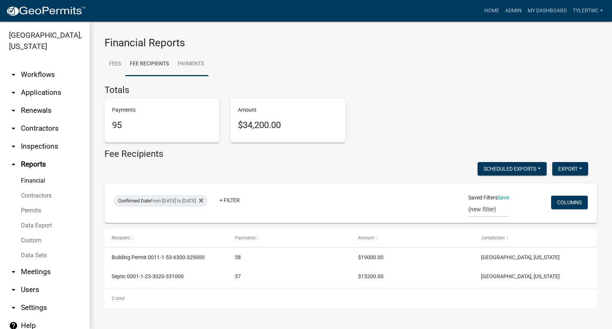
click at [189, 62] on link "Payments" at bounding box center [190, 64] width 35 height 24
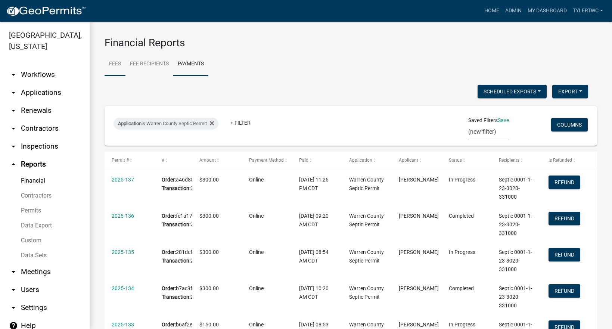
click at [114, 64] on link "Fees" at bounding box center [115, 64] width 21 height 24
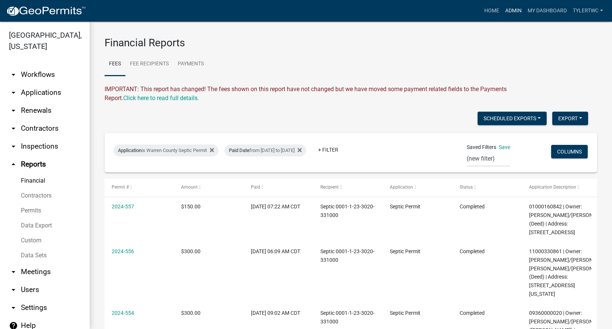
click at [512, 7] on link "Admin" at bounding box center [513, 11] width 22 height 14
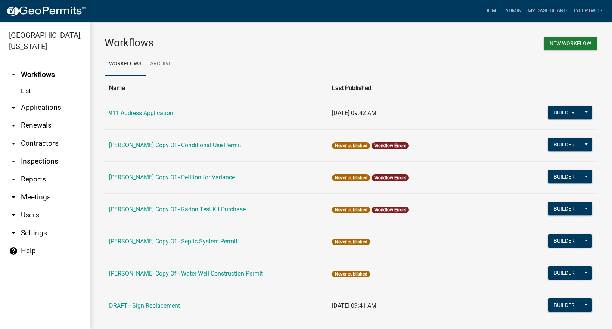
click at [32, 170] on link "arrow_drop_down Reports" at bounding box center [45, 179] width 90 height 18
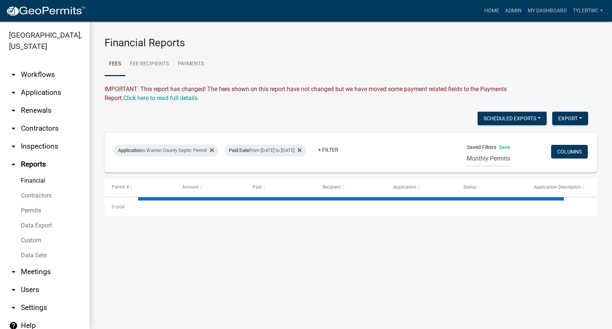
click at [37, 203] on link "Permits" at bounding box center [45, 210] width 90 height 15
select select "0: null"
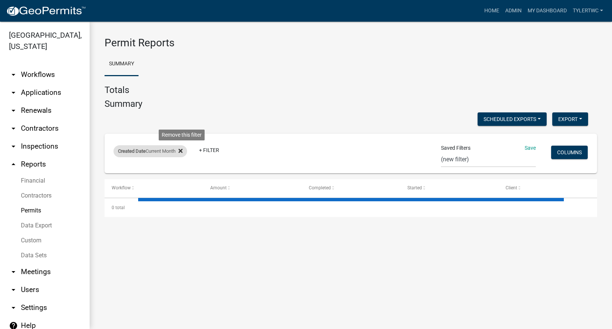
click at [183, 149] on icon at bounding box center [181, 151] width 4 height 4
click at [525, 7] on link "My Dashboard" at bounding box center [547, 11] width 45 height 14
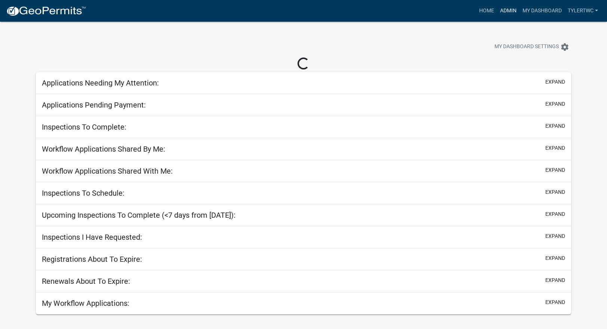
click at [508, 9] on link "Admin" at bounding box center [508, 11] width 22 height 14
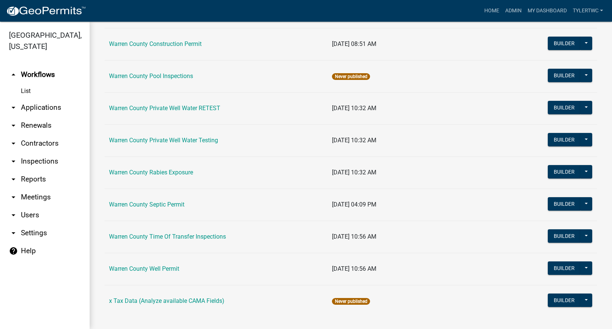
scroll to position [463, 0]
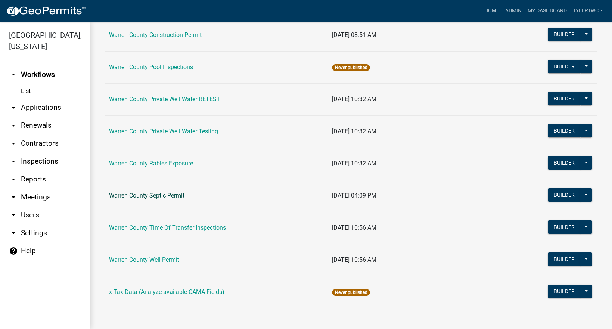
click at [137, 194] on link "Warren County Septic Permit" at bounding box center [146, 195] width 75 height 7
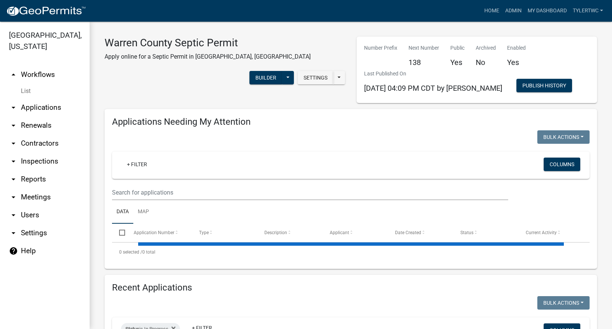
select select "2: 50"
select select "3: 100"
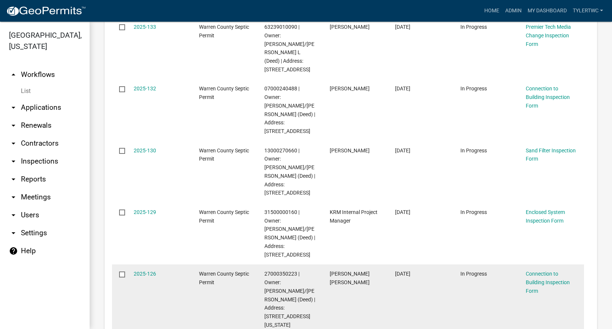
scroll to position [436, 0]
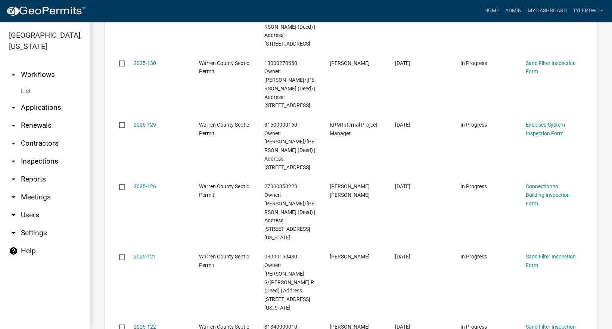
click at [41, 153] on link "arrow_drop_down Inspections" at bounding box center [45, 161] width 90 height 18
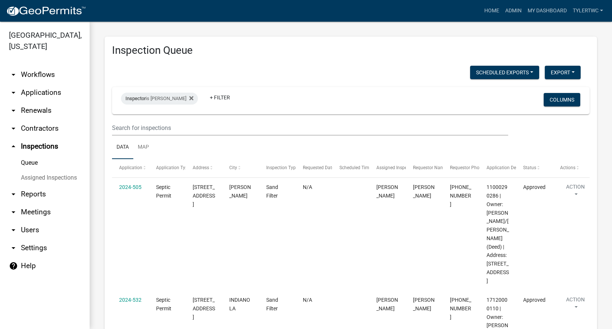
click at [37, 185] on link "arrow_drop_down Reports" at bounding box center [45, 194] width 90 height 18
select select "0: null"
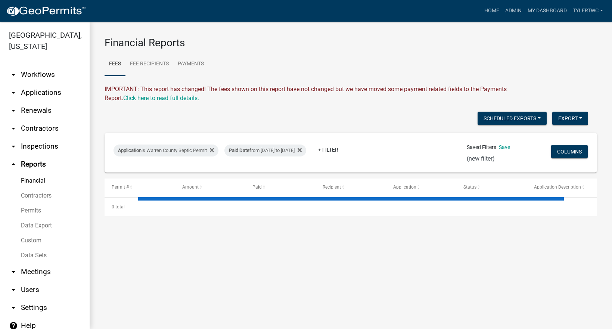
click at [34, 203] on link "Permits" at bounding box center [45, 210] width 90 height 15
select select "0: null"
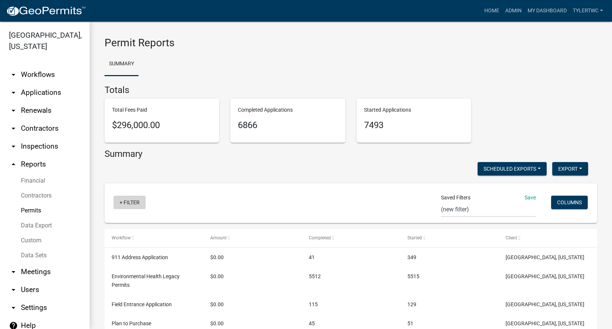
click at [130, 199] on link "+ Filter" at bounding box center [130, 202] width 32 height 13
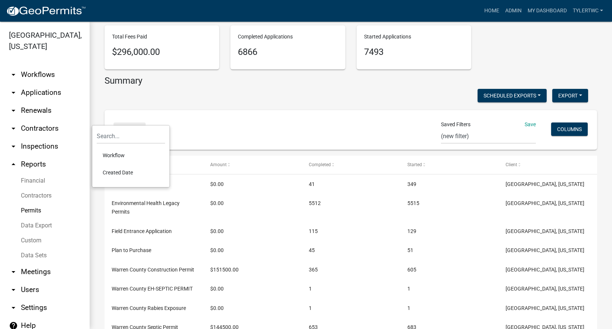
scroll to position [87, 0]
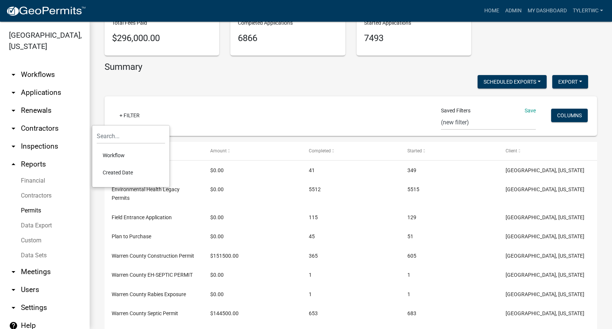
click at [114, 150] on li "Workflow" at bounding box center [131, 155] width 68 height 17
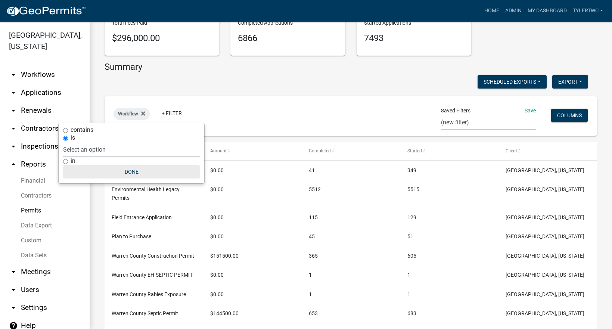
click at [132, 170] on button "Done" at bounding box center [131, 171] width 137 height 13
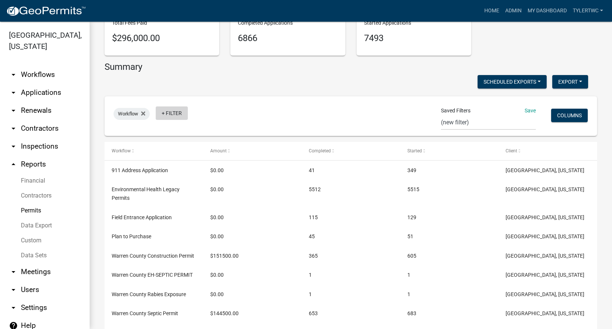
click at [178, 115] on link "+ Filter" at bounding box center [172, 112] width 32 height 13
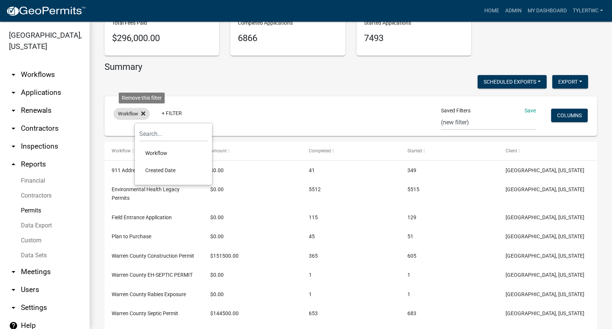
click at [141, 114] on fa-icon at bounding box center [141, 114] width 7 height 12
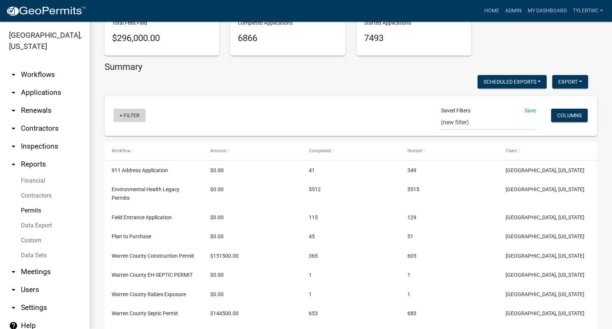
click at [134, 115] on link "+ Filter" at bounding box center [130, 115] width 32 height 13
click at [117, 169] on li "Created Date" at bounding box center [131, 172] width 68 height 17
click at [133, 146] on select "[DATE] [DATE] Current Week Previous Week Current Month Last Month Current Calen…" at bounding box center [160, 141] width 75 height 15
select select "custom"
click at [123, 134] on select "[DATE] [DATE] Current Week Previous Week Current Month Last Month Current Calen…" at bounding box center [160, 141] width 75 height 15
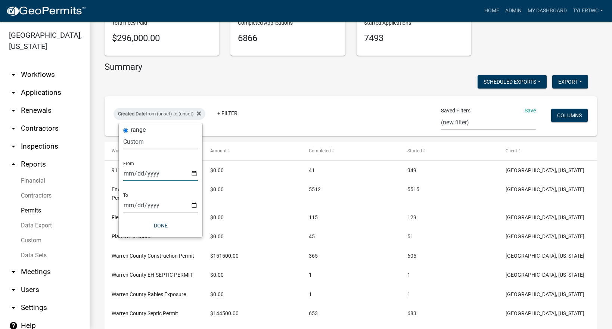
click at [196, 174] on input "date" at bounding box center [160, 173] width 75 height 15
type input "[DATE]"
click at [198, 207] on input "date" at bounding box center [165, 205] width 75 height 15
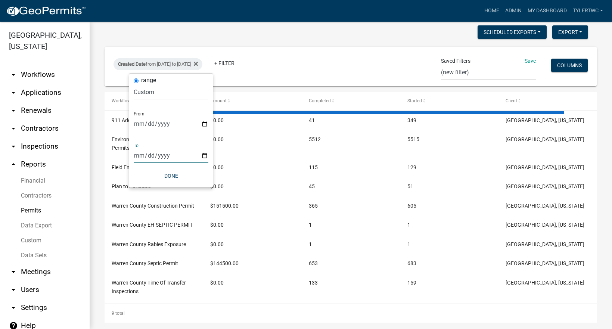
type input "[DATE]"
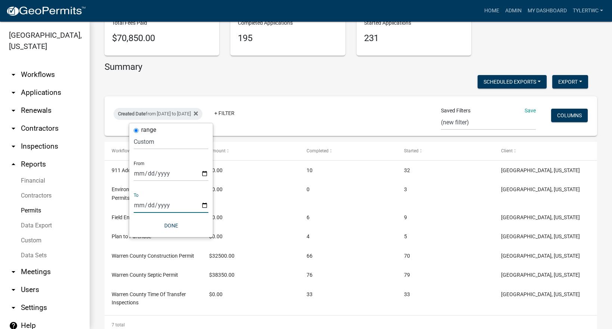
scroll to position [57, 0]
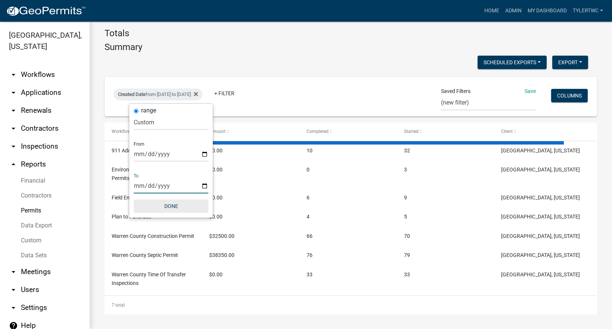
click at [170, 206] on button "Done" at bounding box center [171, 205] width 75 height 13
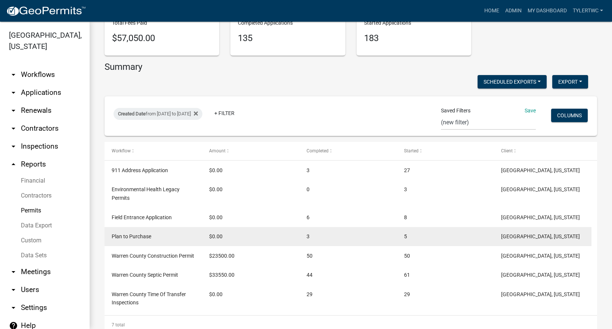
scroll to position [107, 0]
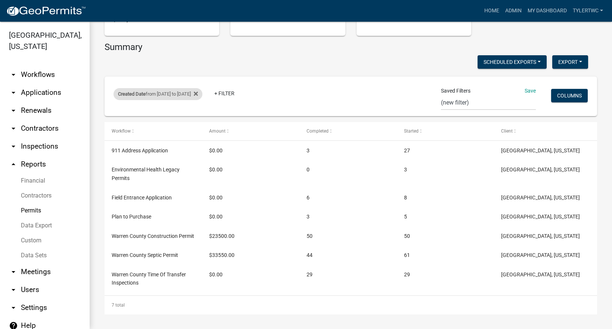
click at [178, 89] on div "Created Date from [DATE] to [DATE]" at bounding box center [158, 94] width 89 height 12
select select "custom"
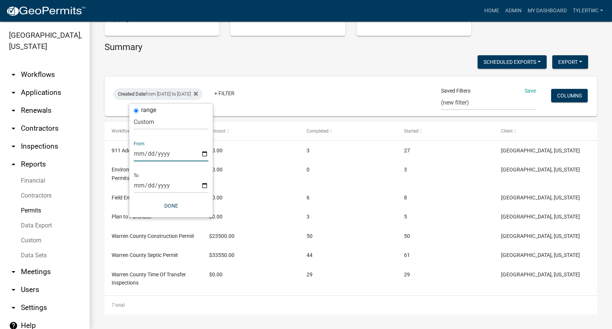
click at [205, 154] on input "[DATE]" at bounding box center [171, 153] width 75 height 15
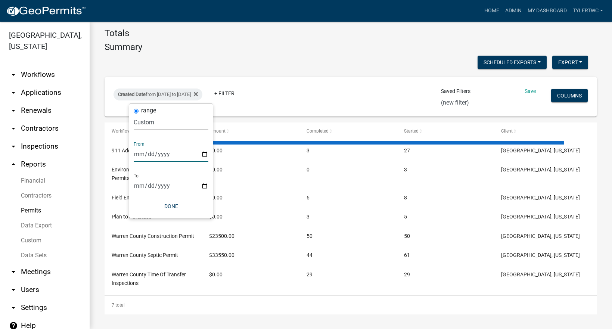
scroll to position [57, 0]
type input "[DATE]"
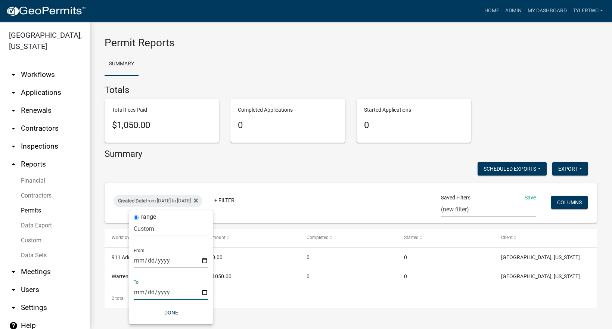
click at [202, 291] on input "[DATE]" at bounding box center [171, 292] width 75 height 15
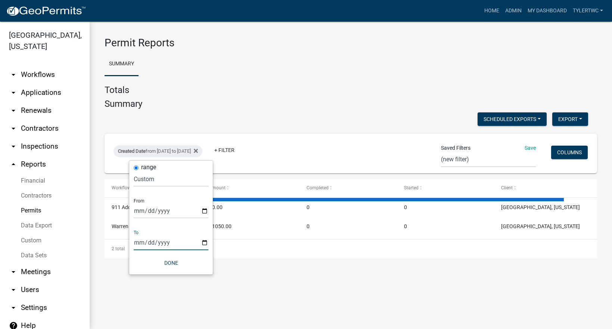
type input "[DATE]"
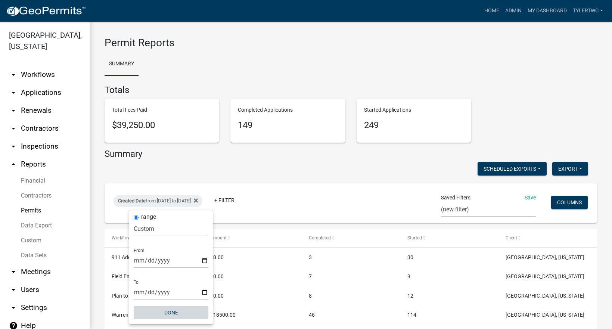
click at [172, 311] on button "Done" at bounding box center [171, 312] width 75 height 13
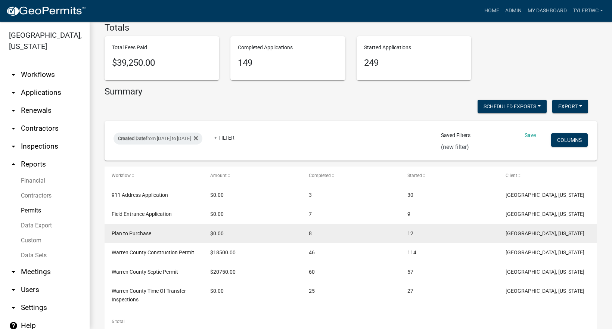
scroll to position [79, 0]
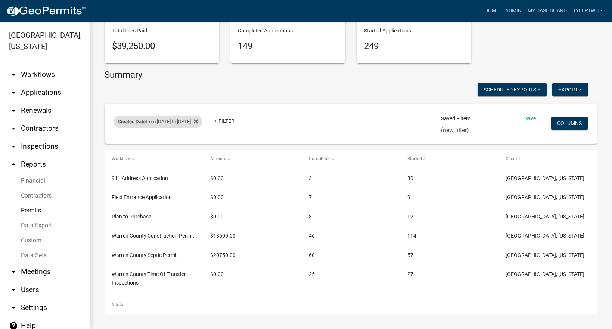
click at [168, 120] on div "Created Date from [DATE] to [DATE]" at bounding box center [158, 122] width 89 height 12
select select "custom"
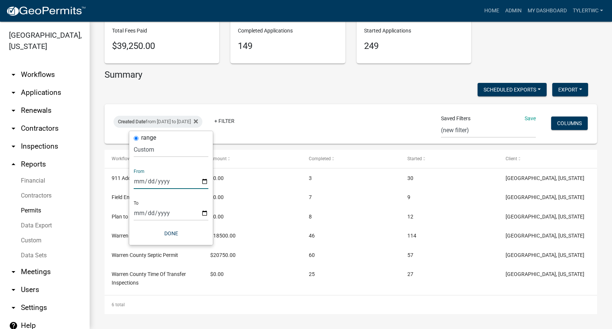
click at [206, 181] on input "[DATE]" at bounding box center [171, 181] width 75 height 15
click at [151, 211] on input "[DATE]" at bounding box center [171, 212] width 75 height 15
click at [203, 181] on input "[DATE]" at bounding box center [171, 181] width 75 height 15
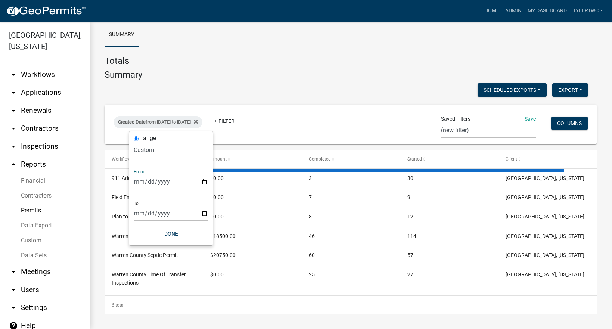
type input "[DATE]"
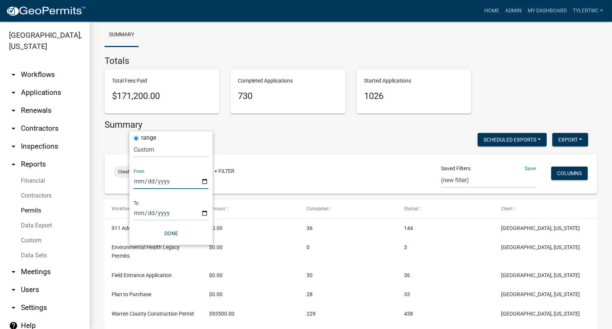
scroll to position [79, 0]
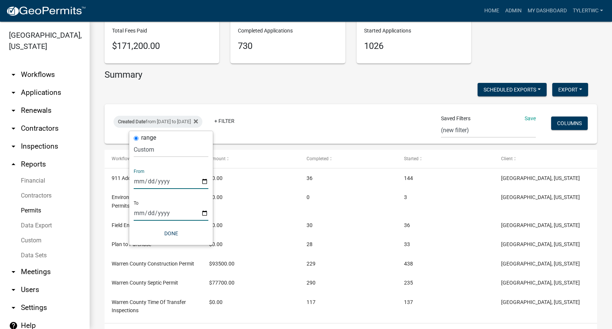
click at [202, 214] on input "[DATE]" at bounding box center [171, 212] width 75 height 15
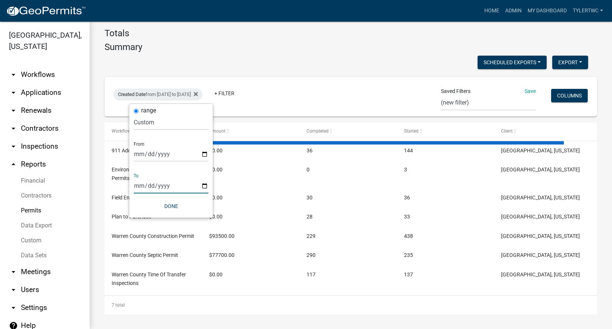
scroll to position [57, 0]
type input "[DATE]"
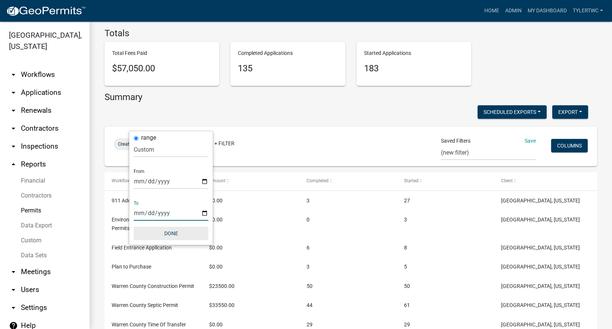
scroll to position [79, 0]
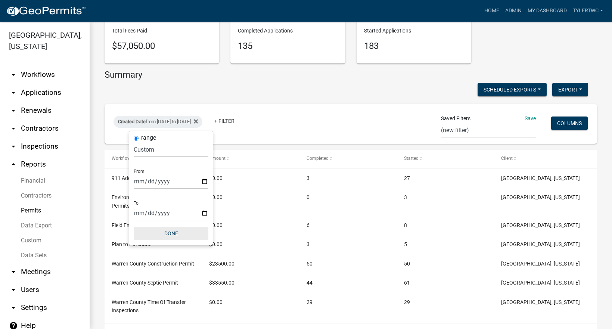
click at [169, 202] on div "To [DATE]" at bounding box center [171, 208] width 75 height 26
click at [170, 235] on button "Done" at bounding box center [171, 233] width 75 height 13
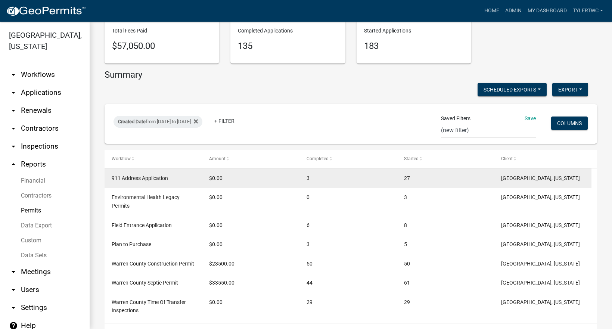
scroll to position [107, 0]
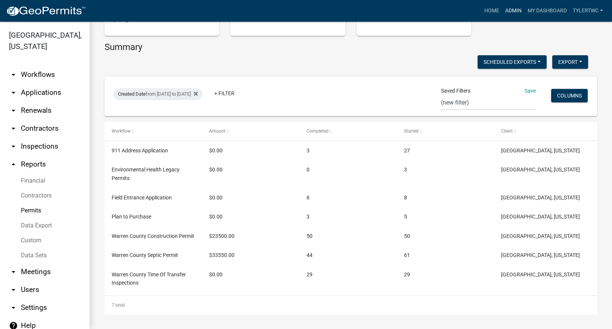
click at [510, 12] on link "Admin" at bounding box center [513, 11] width 22 height 14
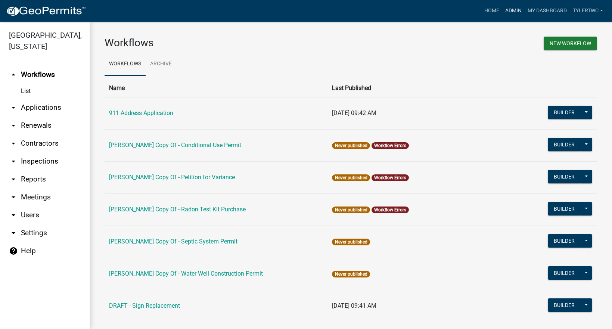
scroll to position [463, 0]
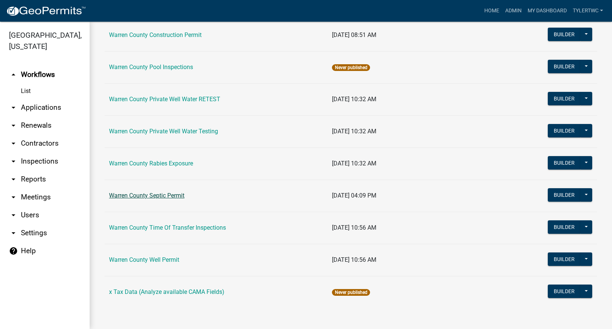
click at [145, 199] on link "Warren County Septic Permit" at bounding box center [146, 195] width 75 height 7
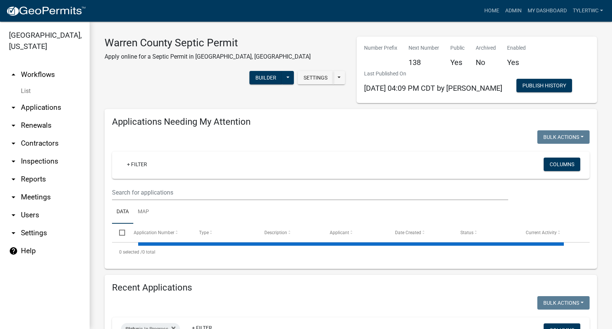
select select "2: 50"
select select "3: 100"
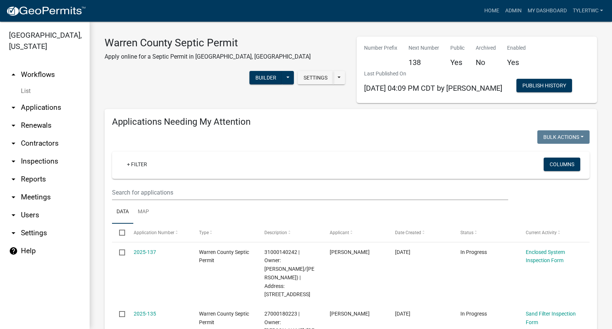
click at [37, 170] on link "arrow_drop_down Reports" at bounding box center [45, 179] width 90 height 18
select select "0: null"
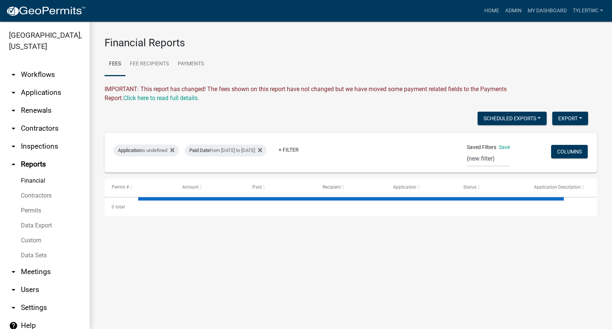
click at [32, 173] on link "Financial" at bounding box center [45, 180] width 90 height 15
click at [279, 150] on div "Paid Date from [DATE] to [DATE]" at bounding box center [265, 151] width 82 height 12
select select "custom"
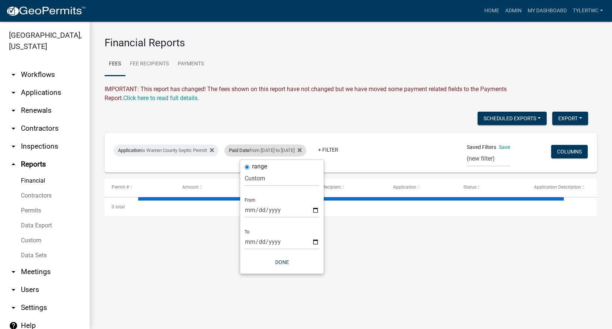
select select "3: 100"
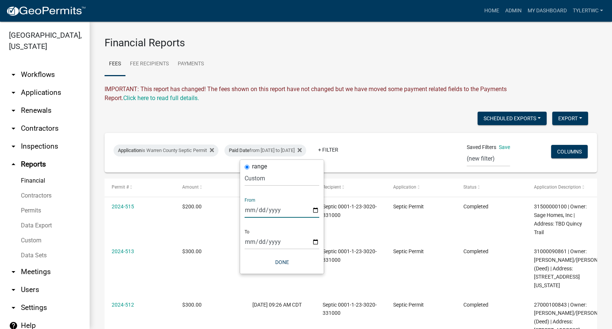
click at [316, 210] on input "[DATE]" at bounding box center [282, 209] width 75 height 15
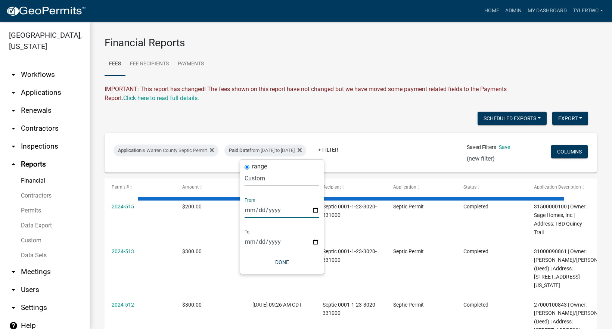
type input "[DATE]"
click at [281, 261] on button "Done" at bounding box center [282, 261] width 75 height 13
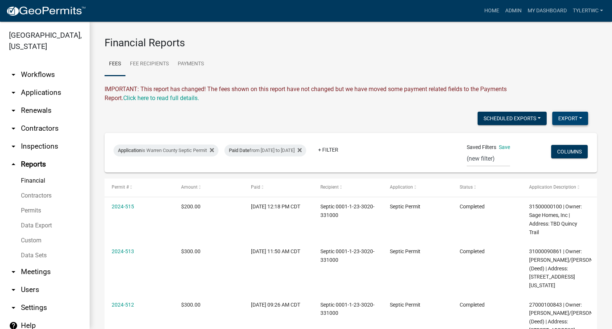
click at [578, 119] on button "Export" at bounding box center [570, 118] width 36 height 13
click at [536, 139] on button "Excel Format (.xlsx)" at bounding box center [553, 138] width 70 height 18
click at [276, 148] on div "Paid Date from [DATE] to [DATE]" at bounding box center [265, 151] width 82 height 12
select select "custom"
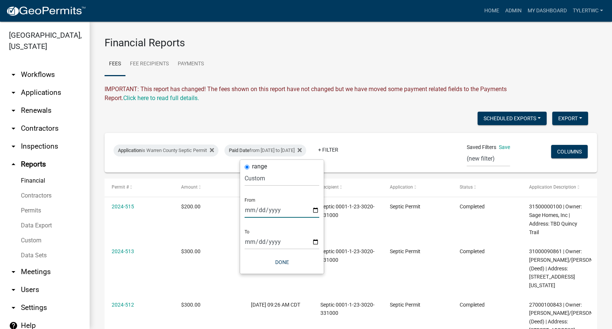
click at [316, 210] on input "[DATE]" at bounding box center [282, 209] width 75 height 15
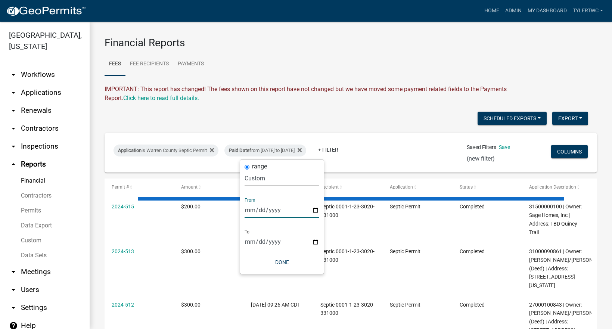
type input "[DATE]"
click at [314, 241] on input "[DATE]" at bounding box center [282, 241] width 75 height 15
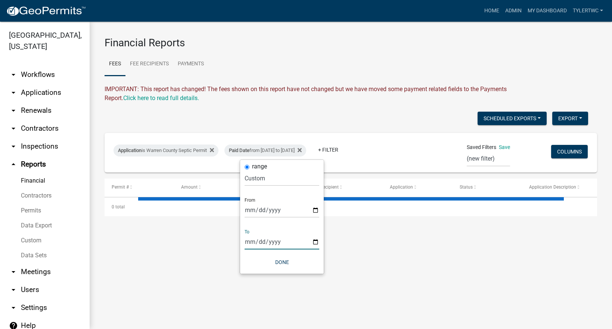
type input "[DATE]"
click at [280, 264] on button "Done" at bounding box center [282, 261] width 75 height 13
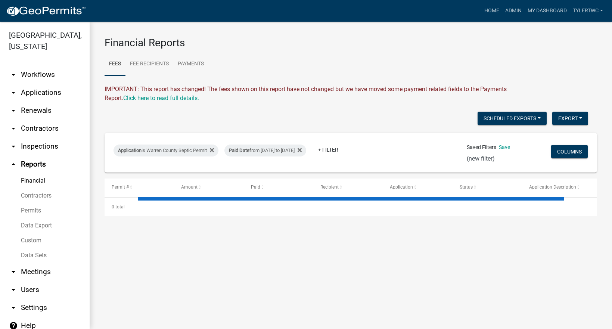
select select "3: 100"
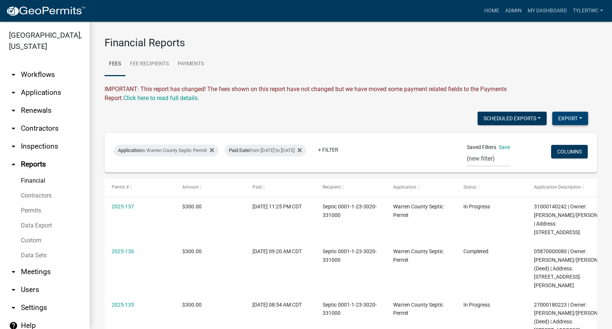
click at [570, 115] on button "Export" at bounding box center [570, 118] width 36 height 13
click at [542, 139] on button "Excel Format (.xlsx)" at bounding box center [553, 138] width 70 height 18
click at [390, 67] on ul "Fees Fee Recipients Payments" at bounding box center [351, 64] width 493 height 24
click at [189, 62] on link "Payments" at bounding box center [190, 64] width 35 height 24
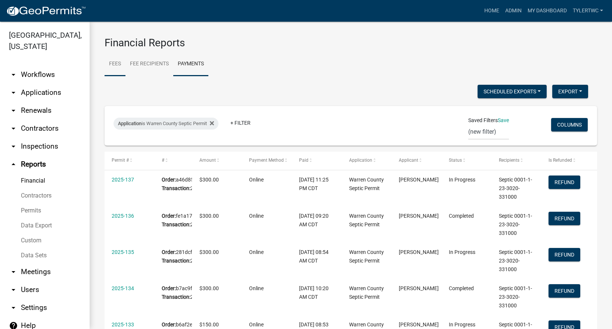
click at [111, 62] on link "Fees" at bounding box center [115, 64] width 21 height 24
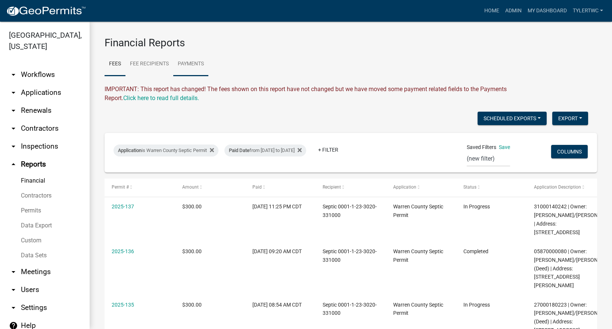
click at [195, 62] on link "Payments" at bounding box center [190, 64] width 35 height 24
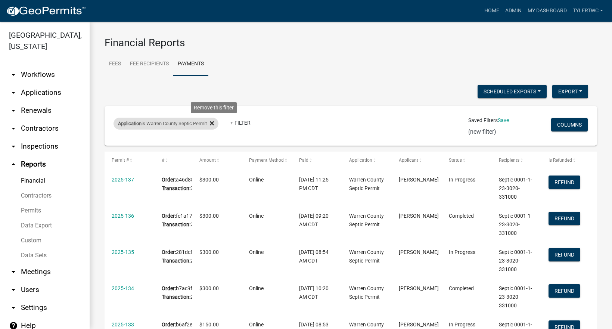
click at [214, 123] on icon at bounding box center [212, 123] width 4 height 6
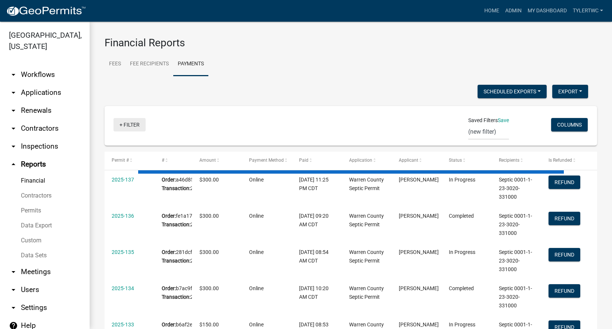
click at [132, 124] on link "+ Filter" at bounding box center [130, 124] width 32 height 13
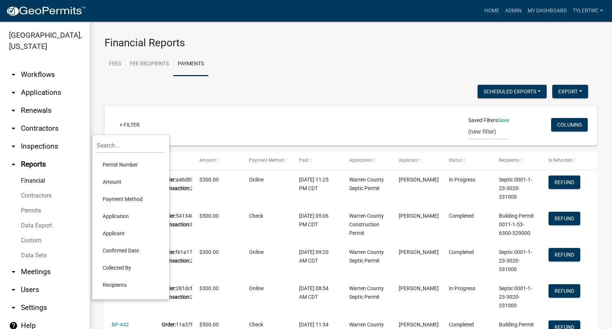
click at [116, 217] on li "Application" at bounding box center [131, 216] width 68 height 17
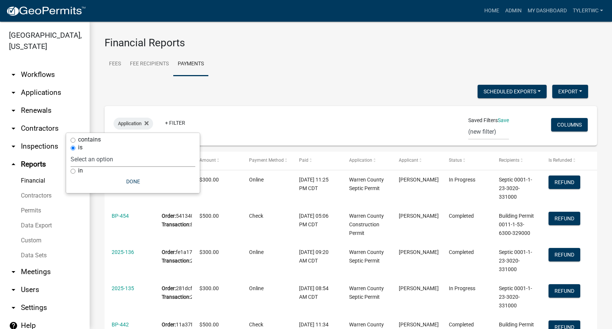
click at [104, 155] on select "Select an option 911 Address Application Building Contractor Building Contracto…" at bounding box center [133, 159] width 125 height 15
select select "33da926b-b685-4059-9aa9-7b5bf60de91a"
click at [105, 152] on select "Select an option 911 Address Application Building Contractor Building Contracto…" at bounding box center [133, 159] width 125 height 15
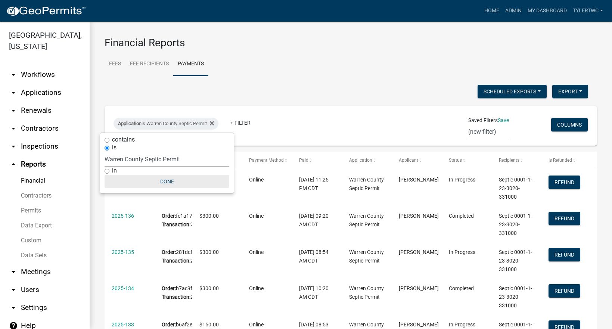
click at [164, 179] on button "Done" at bounding box center [167, 181] width 125 height 13
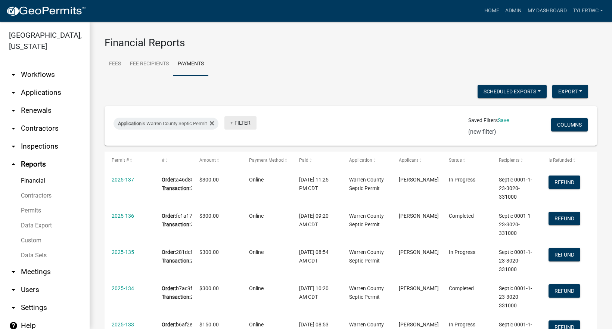
click at [254, 122] on link "+ Filter" at bounding box center [240, 122] width 32 height 13
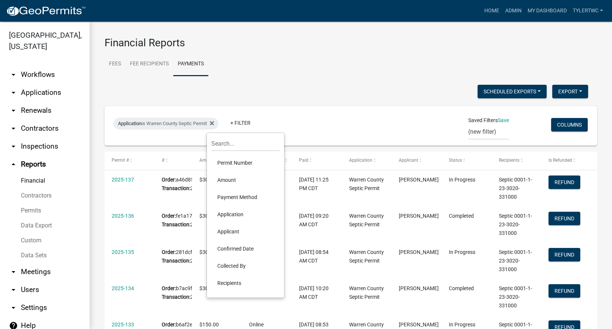
click at [242, 248] on li "Confirmed Date" at bounding box center [245, 248] width 68 height 17
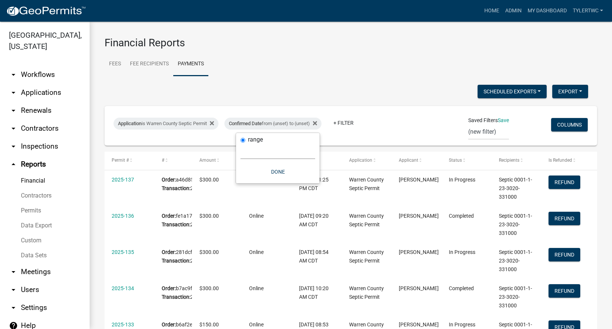
click at [248, 156] on select "[DATE] [DATE] Current Week Previous Week Current Month Last Month Current Calen…" at bounding box center [278, 151] width 75 height 15
select select "custom"
click at [241, 144] on select "[DATE] [DATE] Current Week Previous Week Current Month Last Month Current Calen…" at bounding box center [278, 151] width 75 height 15
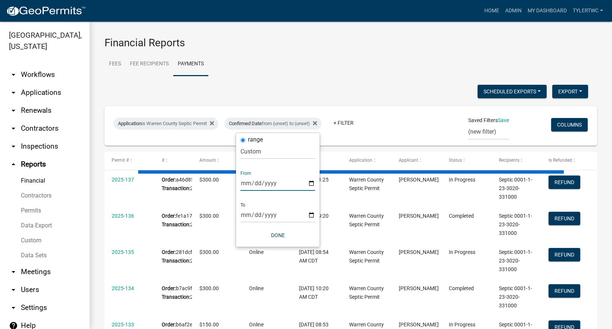
click at [267, 184] on input "date" at bounding box center [278, 183] width 75 height 15
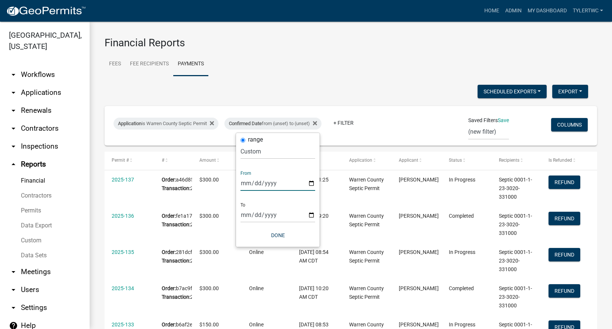
click at [244, 186] on input "date" at bounding box center [278, 183] width 75 height 15
click at [246, 180] on input "date" at bounding box center [278, 183] width 75 height 15
click at [253, 185] on input "date" at bounding box center [278, 183] width 75 height 15
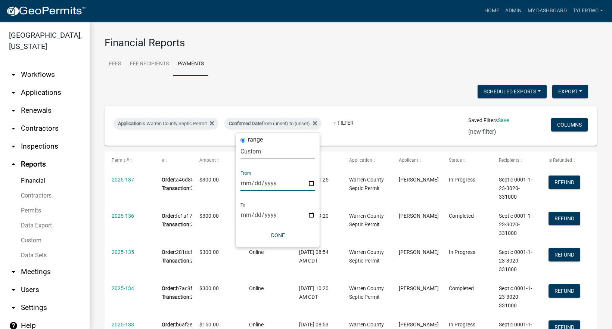
click at [245, 186] on input "date" at bounding box center [278, 183] width 75 height 15
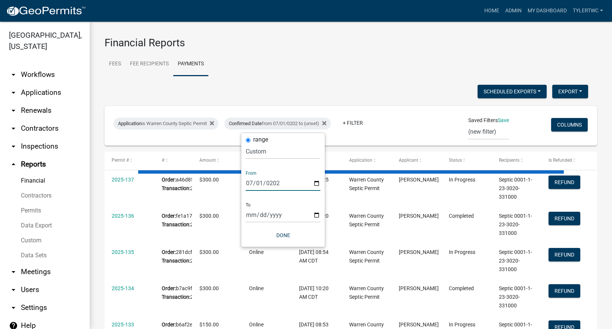
type input "[DATE]"
click at [251, 216] on input "date" at bounding box center [283, 214] width 75 height 15
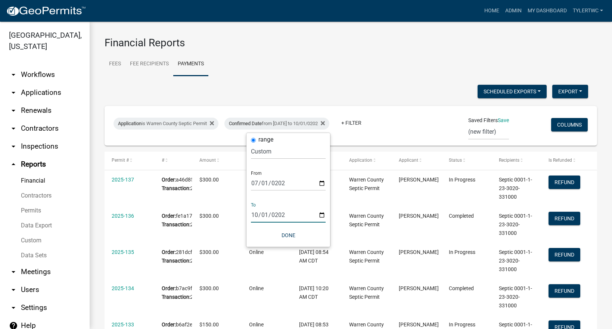
type input "[DATE]"
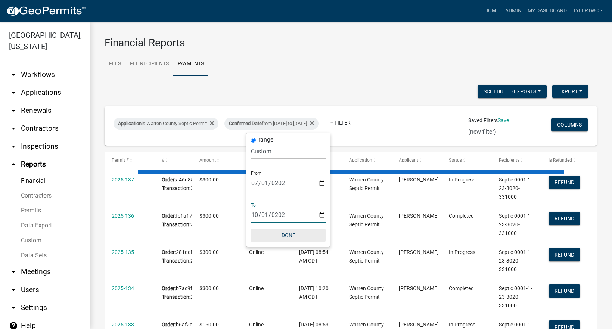
click at [287, 233] on button "Done" at bounding box center [288, 235] width 75 height 13
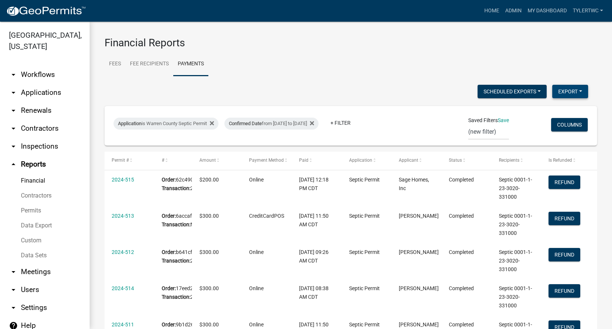
click at [570, 90] on button "Export" at bounding box center [570, 91] width 36 height 13
click at [542, 111] on button "Excel Format (.xlsx)" at bounding box center [553, 111] width 70 height 18
drag, startPoint x: 390, startPoint y: 61, endPoint x: 385, endPoint y: 71, distance: 10.9
click at [390, 61] on ul "Fees Fee Recipients Payments" at bounding box center [351, 64] width 493 height 24
click at [291, 121] on div "Confirmed Date from [DATE] to [DATE]" at bounding box center [271, 124] width 94 height 12
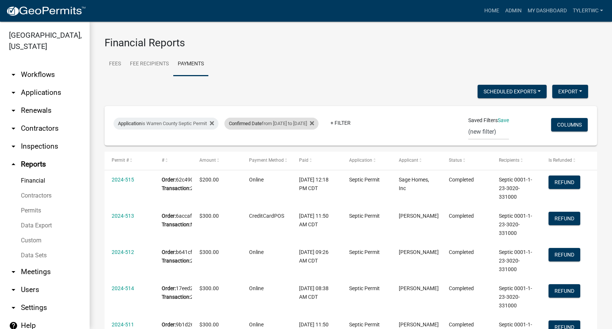
select select "custom"
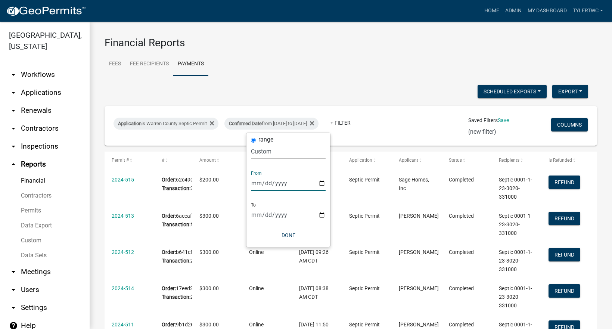
click at [287, 189] on input "[DATE]" at bounding box center [288, 183] width 75 height 15
click at [289, 182] on input "[DATE]" at bounding box center [288, 183] width 75 height 15
click at [270, 182] on input "[DATE]" at bounding box center [288, 183] width 75 height 15
click at [277, 179] on input "[DATE]" at bounding box center [288, 183] width 75 height 15
click at [280, 183] on input "[DATE]" at bounding box center [288, 183] width 75 height 15
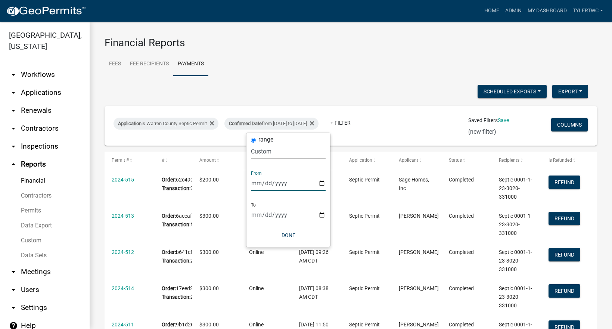
type input "[PHONE_NUMBER]"
type input "[DATE]"
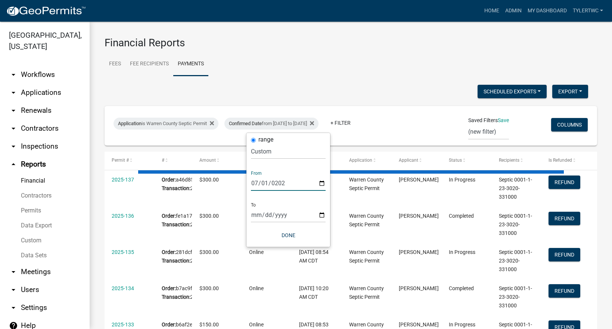
drag, startPoint x: 279, startPoint y: 207, endPoint x: 283, endPoint y: 213, distance: 6.9
click at [279, 207] on div "To [DATE]" at bounding box center [288, 210] width 75 height 26
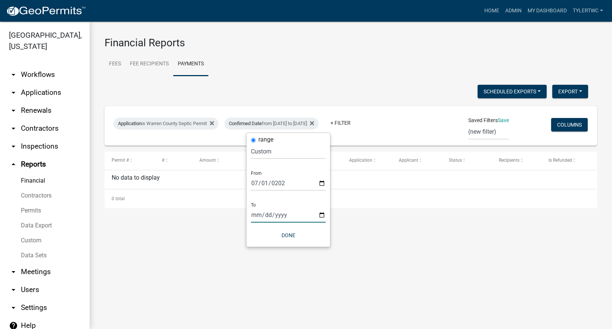
click at [282, 217] on input "[DATE]" at bounding box center [288, 214] width 75 height 15
type input "[DATE]"
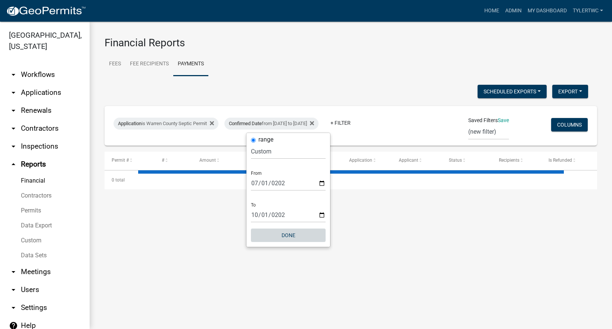
click at [283, 232] on button "Done" at bounding box center [288, 235] width 75 height 13
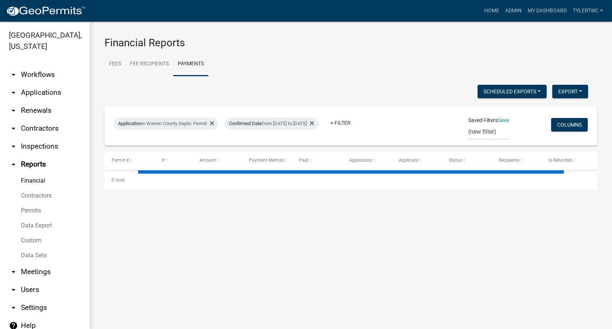
select select "2: 50"
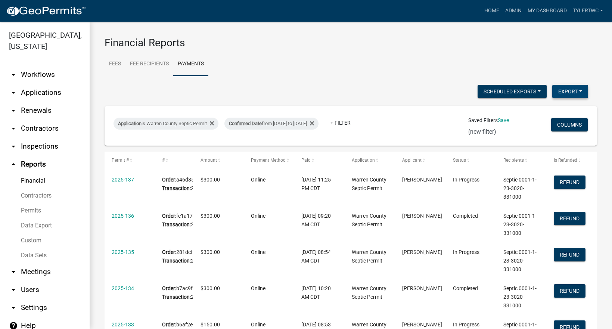
click at [568, 94] on button "Export" at bounding box center [570, 91] width 36 height 13
click at [544, 110] on button "Excel Format (.xlsx)" at bounding box center [553, 111] width 70 height 18
click at [143, 65] on link "Fee Recipients" at bounding box center [149, 64] width 48 height 24
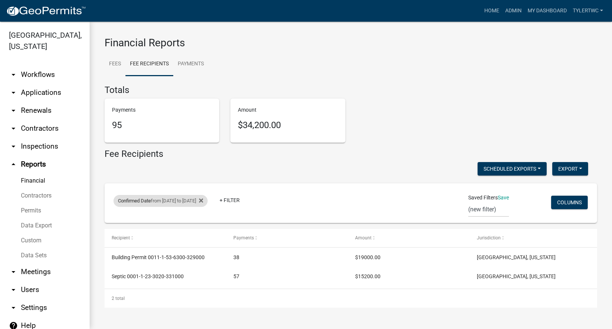
click at [203, 200] on div "Confirmed Date from [DATE] to [DATE]" at bounding box center [161, 201] width 94 height 12
select select "custom"
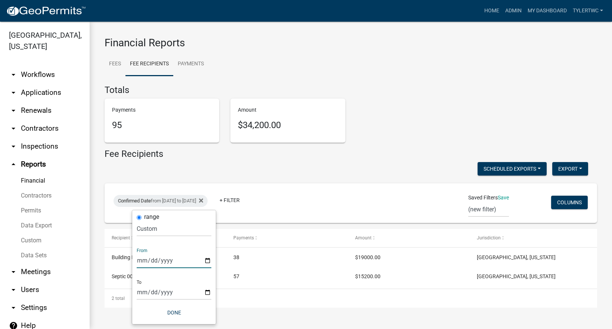
click at [182, 262] on input "[DATE]" at bounding box center [174, 260] width 75 height 15
click at [167, 259] on input "[DATE]" at bounding box center [174, 260] width 75 height 15
type input "[DATE]"
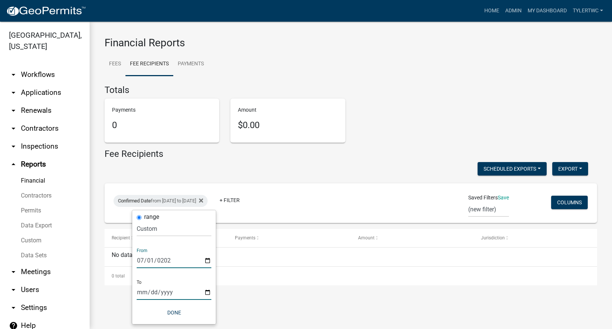
click at [161, 289] on input "[DATE]" at bounding box center [174, 292] width 75 height 15
type input "[DATE]"
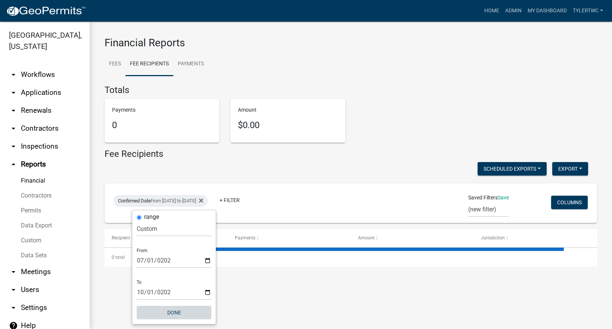
click at [171, 309] on button "Done" at bounding box center [174, 312] width 75 height 13
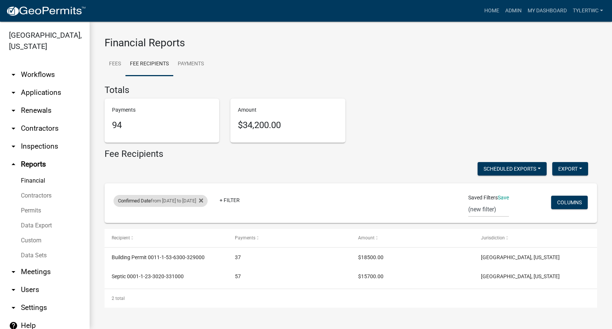
click at [203, 201] on div "Confirmed Date from [DATE] to [DATE]" at bounding box center [161, 201] width 94 height 12
select select "custom"
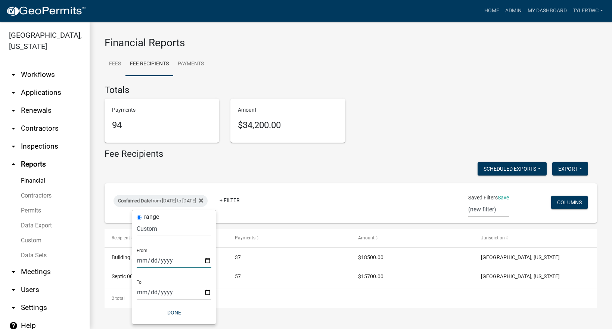
click at [179, 263] on input "[DATE]" at bounding box center [174, 260] width 75 height 15
click at [181, 260] on input "[DATE]" at bounding box center [174, 260] width 75 height 15
click at [163, 263] on input "[DATE]" at bounding box center [174, 260] width 75 height 15
type input "[DATE]"
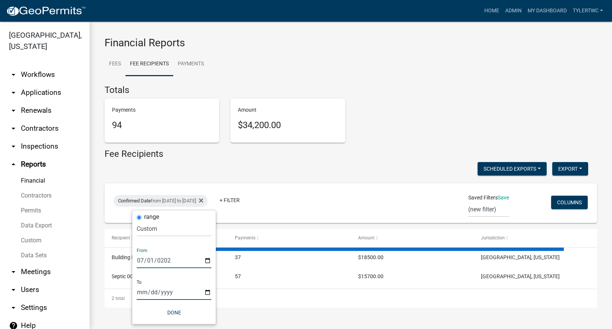
click at [164, 292] on input "[DATE]" at bounding box center [174, 292] width 75 height 15
type input "[DATE]"
click at [176, 311] on button "Done" at bounding box center [174, 312] width 75 height 13
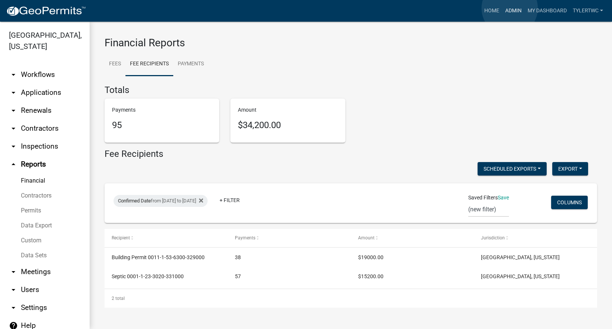
click at [511, 8] on link "Admin" at bounding box center [513, 11] width 22 height 14
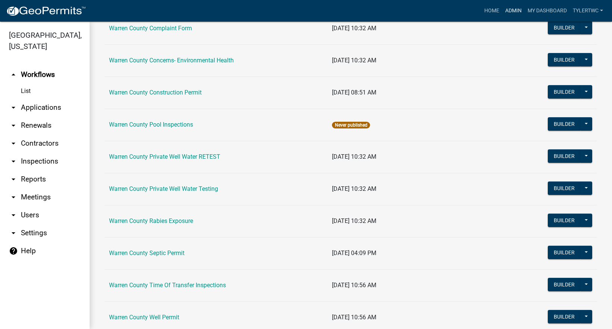
scroll to position [463, 0]
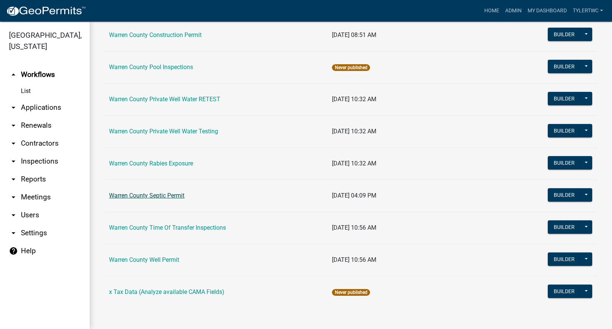
click at [170, 193] on link "Warren County Septic Permit" at bounding box center [146, 195] width 75 height 7
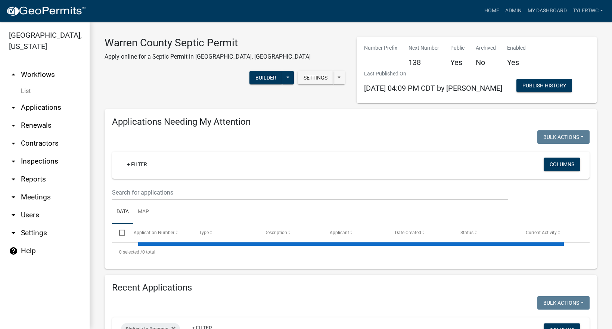
select select "2: 50"
select select "3: 100"
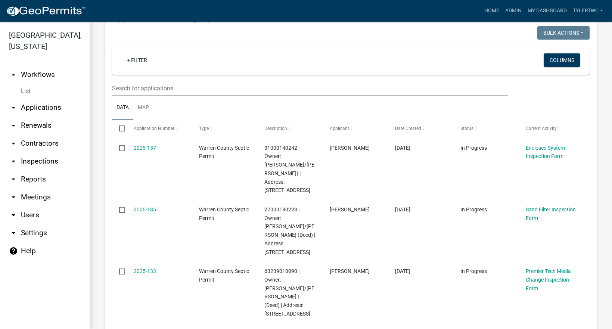
scroll to position [87, 0]
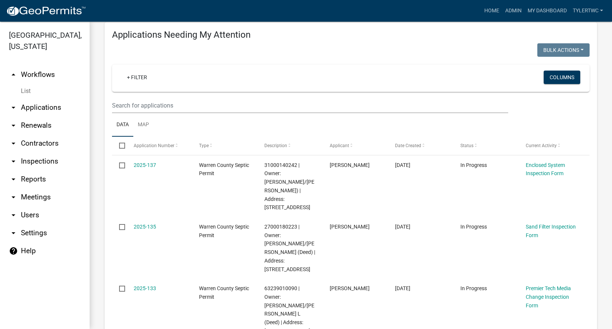
click at [30, 170] on link "arrow_drop_down Reports" at bounding box center [45, 179] width 90 height 18
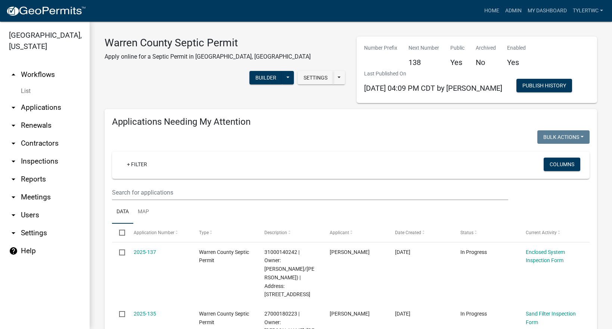
select select "0: null"
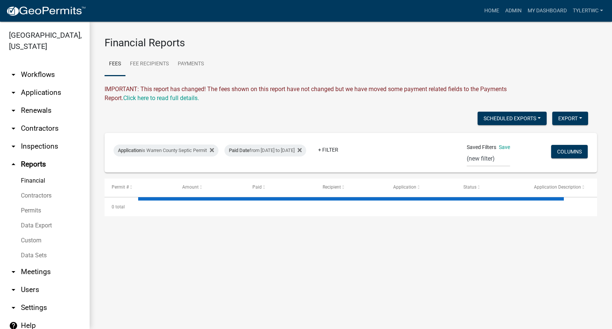
click at [33, 248] on link "Data Sets" at bounding box center [45, 255] width 90 height 15
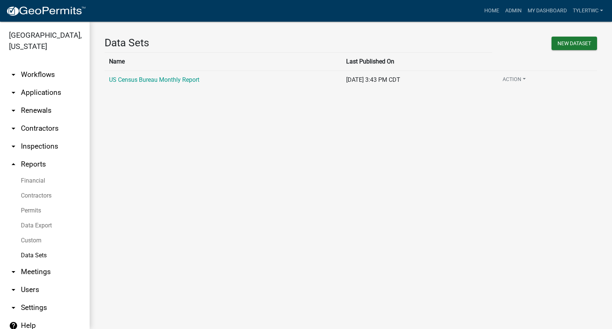
click at [34, 233] on link "Custom" at bounding box center [45, 240] width 90 height 15
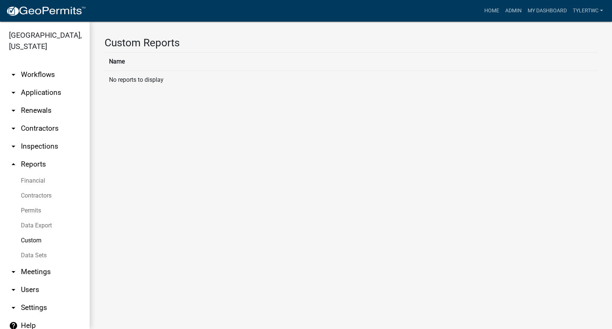
click at [35, 218] on link "Data Export" at bounding box center [45, 225] width 90 height 15
click at [40, 263] on link "arrow_drop_down Meetings" at bounding box center [45, 272] width 90 height 18
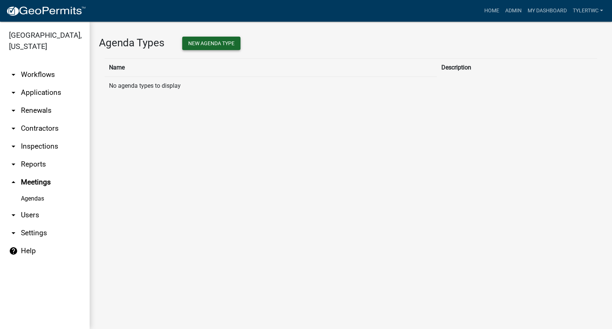
click at [228, 40] on button "New Agenda Type" at bounding box center [211, 43] width 58 height 13
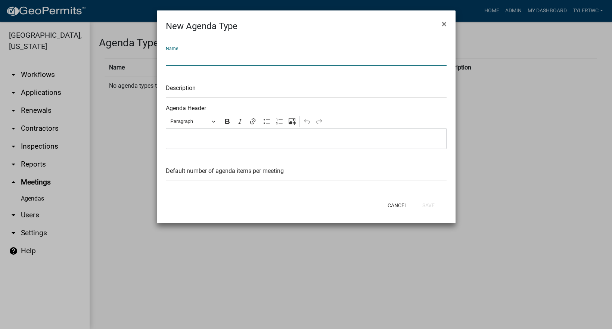
click at [214, 60] on input "text" at bounding box center [306, 58] width 281 height 15
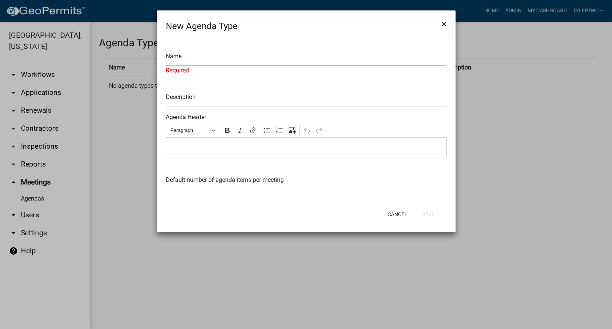
click at [444, 23] on span "×" at bounding box center [444, 24] width 5 height 10
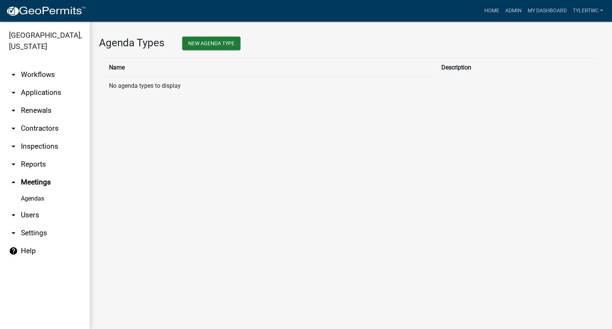
click at [39, 191] on link "Agendas" at bounding box center [45, 198] width 90 height 15
click at [227, 42] on button "New Agenda Type" at bounding box center [211, 43] width 58 height 13
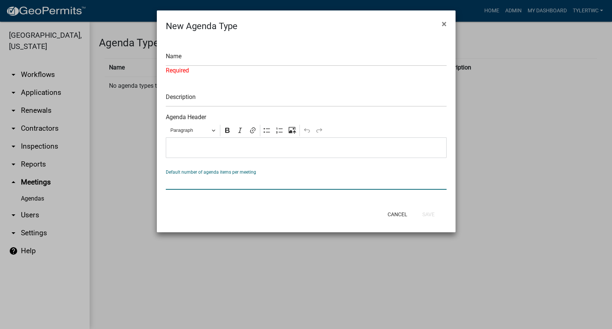
click at [210, 189] on input "text" at bounding box center [306, 181] width 281 height 15
click at [403, 216] on div "Cancel Save" at bounding box center [355, 214] width 184 height 19
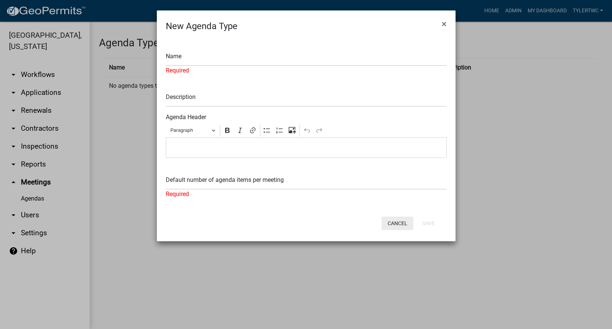
click at [400, 219] on button "Cancel" at bounding box center [398, 223] width 32 height 13
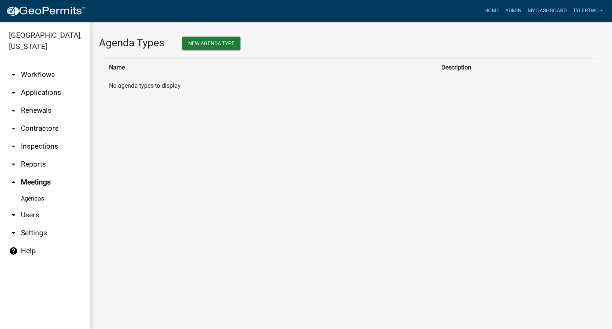
click at [26, 207] on link "arrow_drop_down Users" at bounding box center [45, 215] width 90 height 18
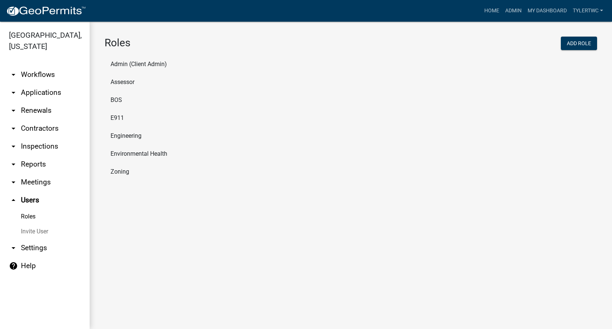
click at [27, 240] on link "arrow_drop_down Settings" at bounding box center [45, 248] width 90 height 18
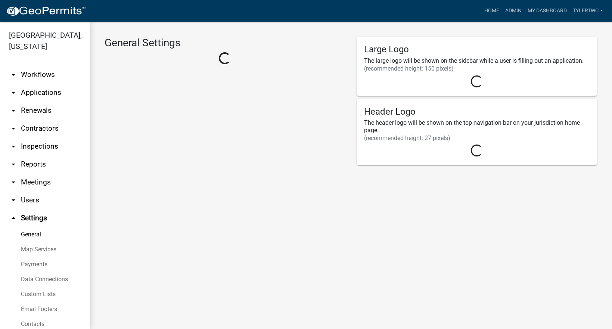
select select "fd6fd05e-b1fa-4eea-9097-95deed638bbd"
select select "IA"
select select "Central Standard Time"
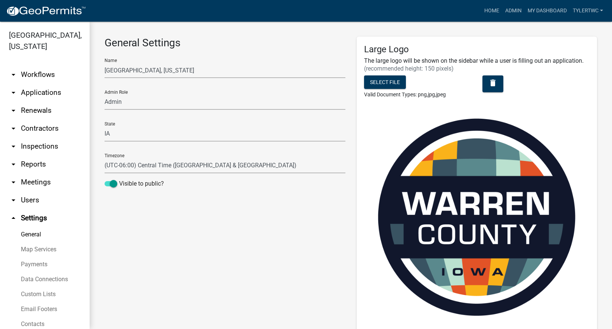
click at [36, 137] on link "arrow_drop_down Inspections" at bounding box center [45, 146] width 90 height 18
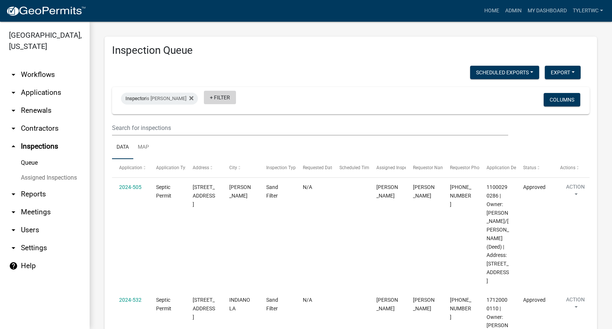
click at [205, 97] on link "+ Filter" at bounding box center [220, 97] width 32 height 13
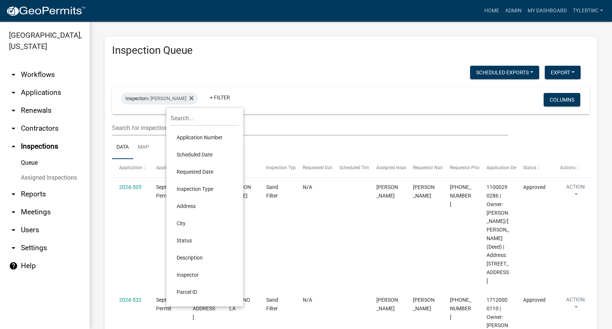
click at [184, 238] on li "Status" at bounding box center [205, 240] width 68 height 17
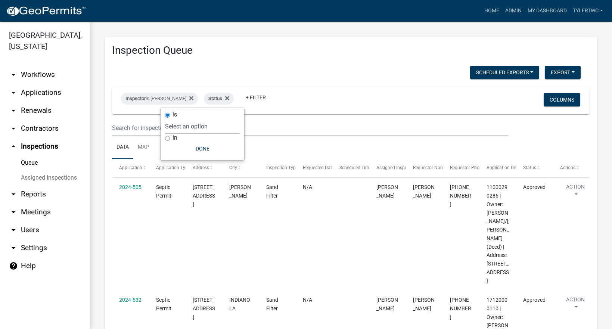
click at [185, 126] on select "Select an option Pending Schedule Pending Inspection Approved Denied Deleted Vo…" at bounding box center [202, 126] width 75 height 15
select select "2"
click at [178, 119] on select "Select an option Pending Schedule Pending Inspection Approved Denied Deleted Vo…" at bounding box center [202, 126] width 75 height 15
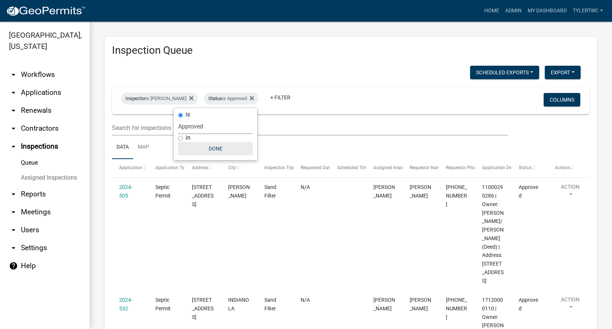
click at [220, 147] on button "Done" at bounding box center [215, 148] width 75 height 13
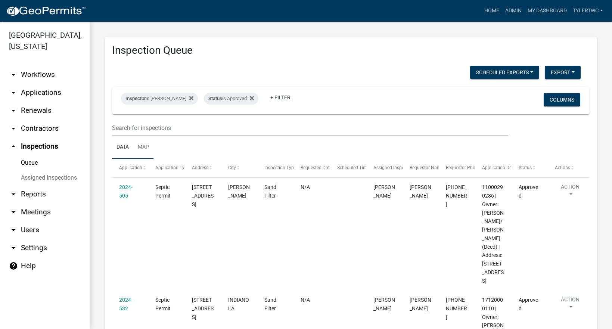
click at [146, 146] on link "Map" at bounding box center [143, 148] width 20 height 24
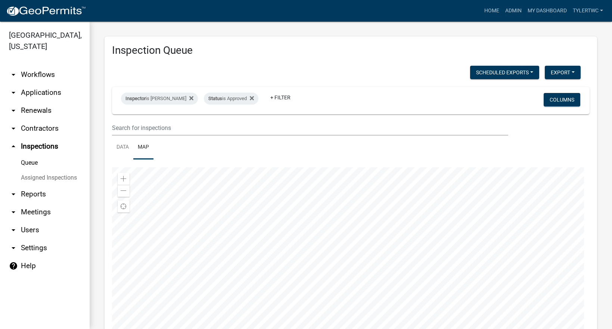
click at [364, 263] on div at bounding box center [351, 260] width 478 height 187
click at [442, 208] on span "Close" at bounding box center [442, 210] width 6 height 6
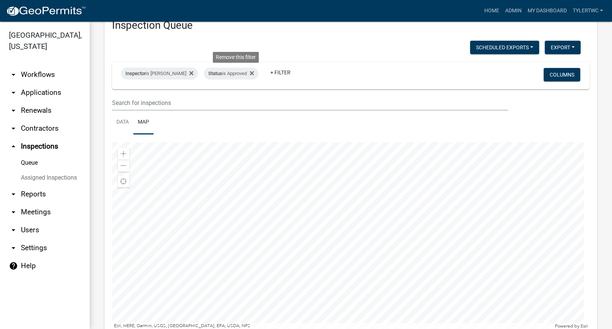
click at [250, 72] on icon at bounding box center [252, 73] width 4 height 6
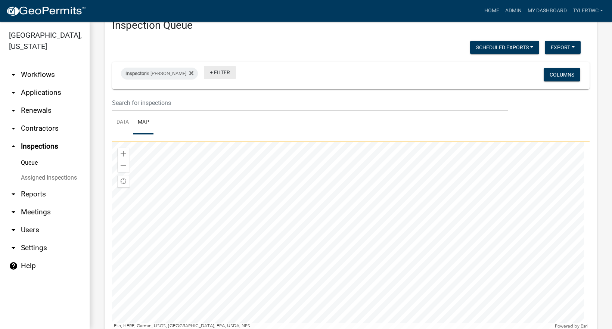
click at [213, 73] on link "+ Filter" at bounding box center [220, 72] width 32 height 13
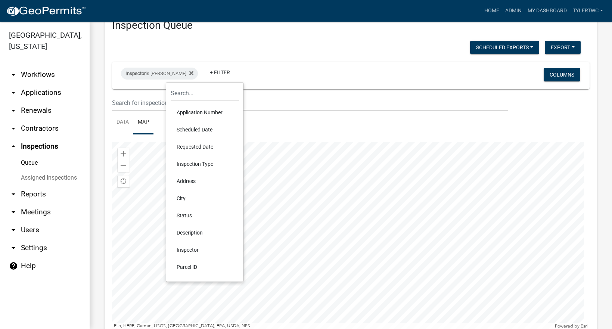
click at [275, 65] on div "Inspector is [PERSON_NAME] + Filter Columns" at bounding box center [350, 75] width 471 height 27
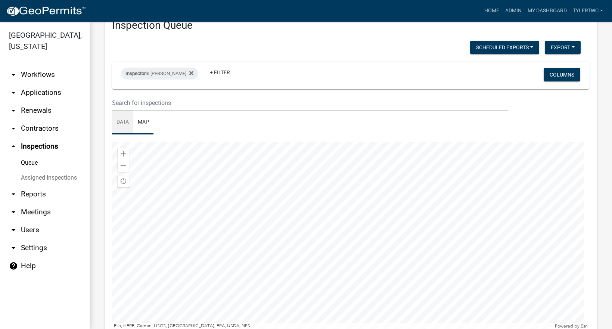
click at [127, 122] on link "Data" at bounding box center [122, 123] width 21 height 24
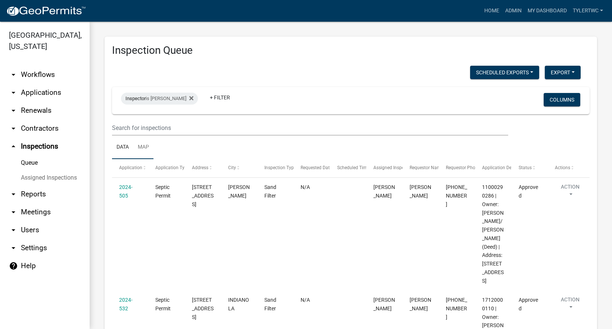
click at [146, 147] on link "Map" at bounding box center [143, 148] width 20 height 24
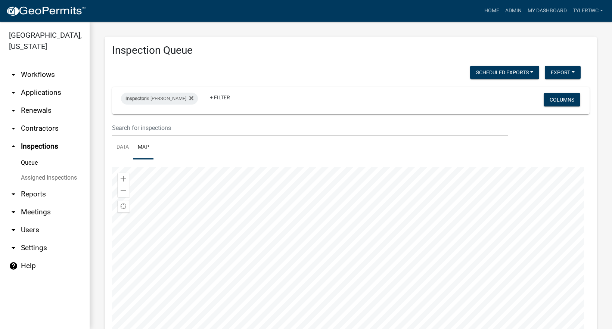
click at [318, 234] on div at bounding box center [351, 260] width 478 height 187
click at [125, 146] on link "Data" at bounding box center [122, 148] width 21 height 24
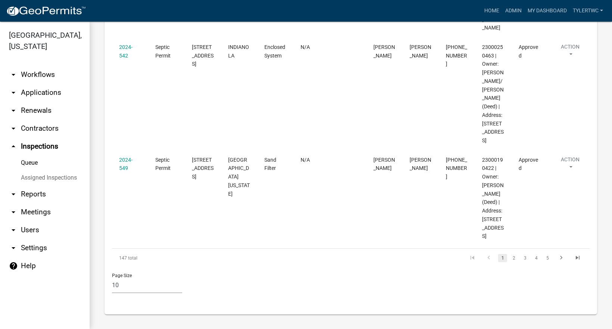
scroll to position [1085, 0]
click at [123, 281] on select "10 25 50 100" at bounding box center [147, 285] width 70 height 15
select select "3: 100"
click at [112, 278] on select "10 25 50 100" at bounding box center [147, 285] width 70 height 15
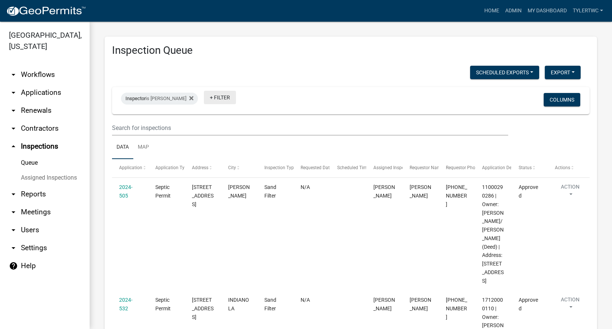
click at [209, 100] on link "+ Filter" at bounding box center [220, 97] width 32 height 13
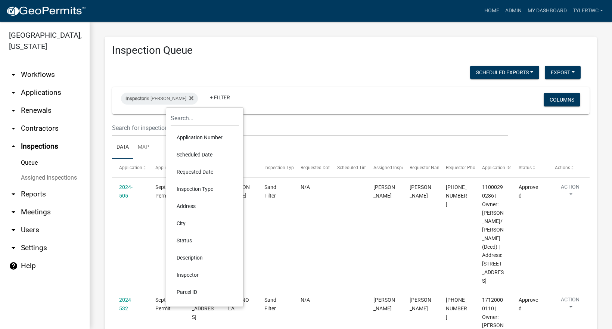
click at [184, 239] on li "Status" at bounding box center [205, 240] width 68 height 17
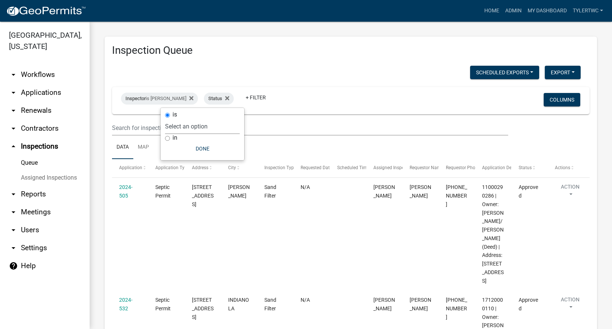
click at [198, 127] on select "Select an option Pending Schedule Pending Inspection Approved Denied Deleted Vo…" at bounding box center [202, 126] width 75 height 15
select select "2"
click at [178, 119] on select "Select an option Pending Schedule Pending Inspection Approved Denied Deleted Vo…" at bounding box center [202, 126] width 75 height 15
click at [216, 144] on button "Done" at bounding box center [215, 148] width 75 height 13
click at [145, 149] on link "Map" at bounding box center [143, 148] width 20 height 24
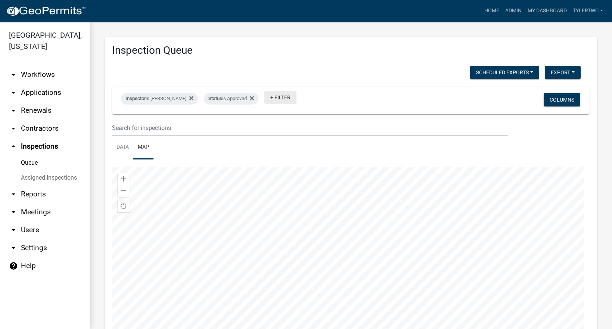
click at [270, 95] on link "+ Filter" at bounding box center [280, 97] width 32 height 13
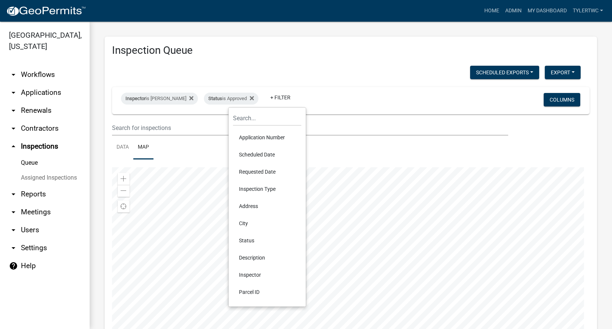
click at [264, 154] on li "Scheduled Date" at bounding box center [267, 154] width 68 height 17
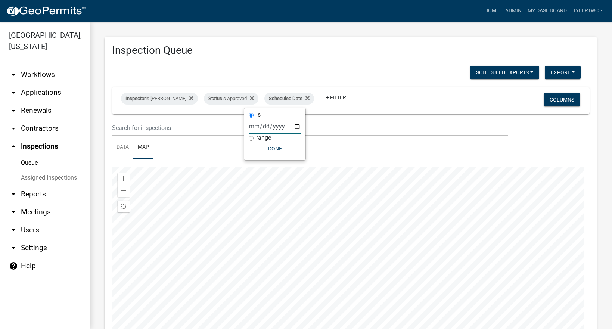
click at [261, 129] on input "date" at bounding box center [275, 126] width 52 height 15
click at [251, 139] on input "range" at bounding box center [251, 138] width 5 height 5
radio input "true"
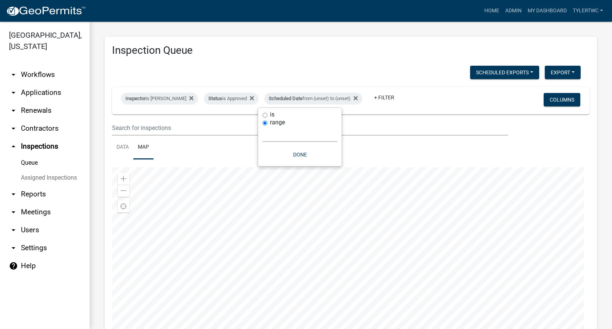
click at [291, 134] on select "[DATE] [DATE] Current Week Previous Week Current Month Last Month Current Calen…" at bounding box center [300, 134] width 75 height 15
select select "this_1_months"
click at [263, 127] on select "[DATE] [DATE] Current Week Previous Week Current Month Last Month Current Calen…" at bounding box center [300, 134] width 75 height 15
click at [291, 155] on button "Done" at bounding box center [291, 154] width 75 height 13
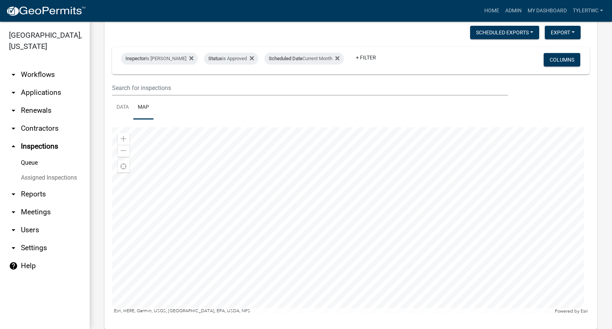
scroll to position [55, 0]
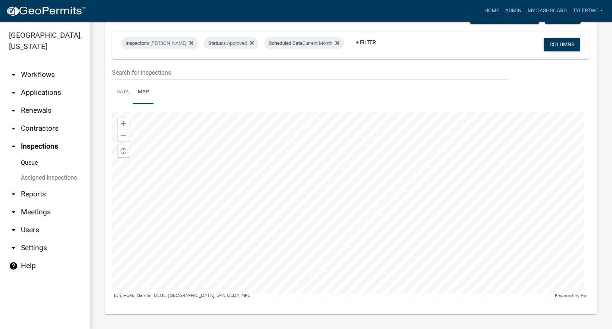
click at [285, 188] on div at bounding box center [351, 205] width 478 height 187
click at [123, 95] on link "Data" at bounding box center [122, 92] width 21 height 24
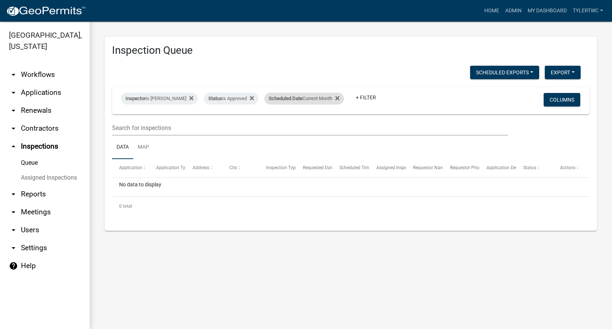
click at [304, 97] on div "Scheduled Date Current Month" at bounding box center [304, 99] width 80 height 12
click at [260, 137] on select "[DATE] [DATE] Current Week Previous Week Current Month Last Month Current Calen…" at bounding box center [291, 134] width 75 height 15
select select "previous_1_months"
click at [254, 127] on select "[DATE] [DATE] Current Week Previous Week Current Month Last Month Current Calen…" at bounding box center [291, 134] width 75 height 15
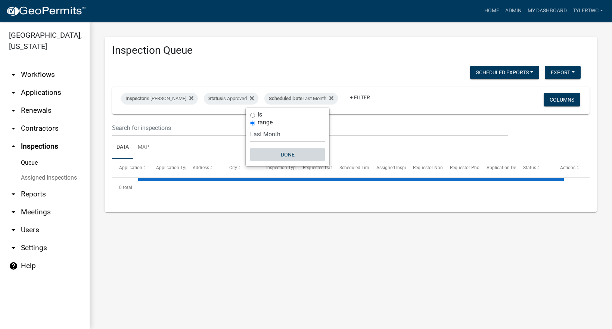
click at [283, 154] on button "Done" at bounding box center [287, 154] width 75 height 13
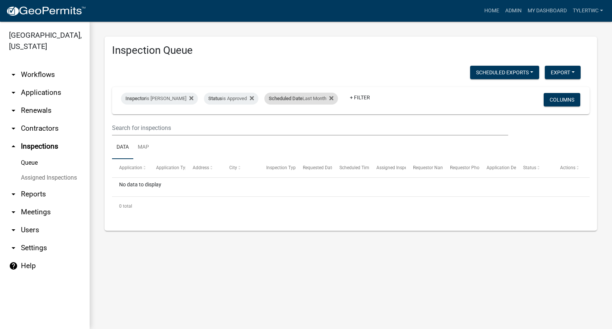
click at [322, 95] on div "Scheduled Date Last Month" at bounding box center [301, 99] width 74 height 12
select select "previous_1_months"
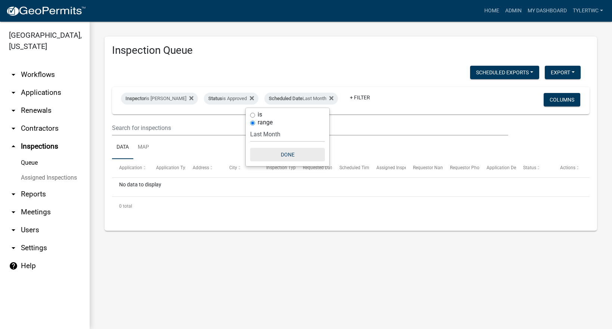
click at [289, 156] on button "Done" at bounding box center [287, 154] width 75 height 13
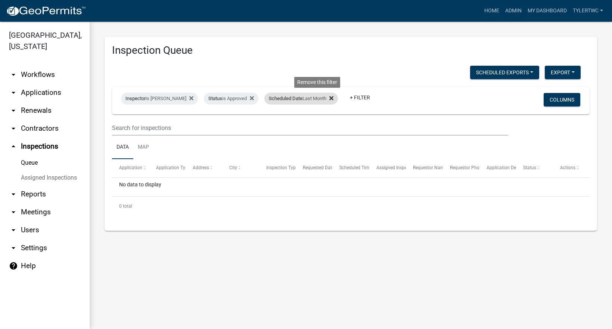
click at [329, 96] on icon at bounding box center [331, 98] width 4 height 6
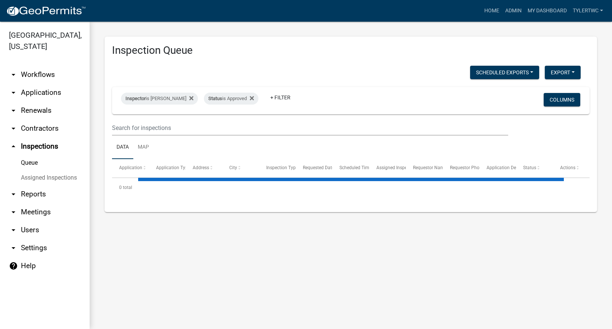
select select "3: 100"
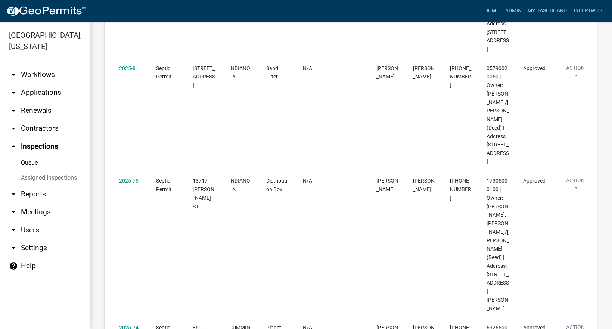
scroll to position [11092, 0]
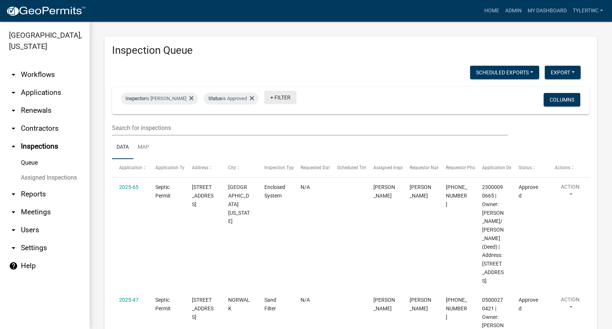
click at [271, 96] on link "+ Filter" at bounding box center [280, 97] width 32 height 13
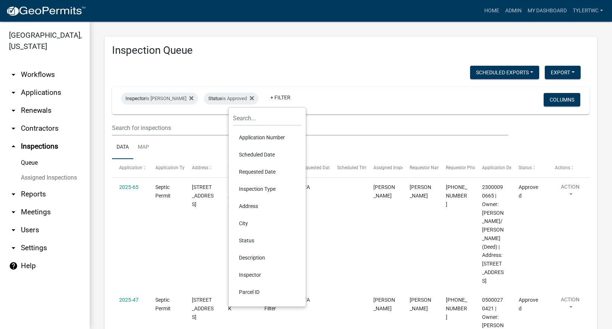
click at [390, 104] on div "Inspector is [PERSON_NAME] Status is Approved + Filter" at bounding box center [272, 100] width 314 height 19
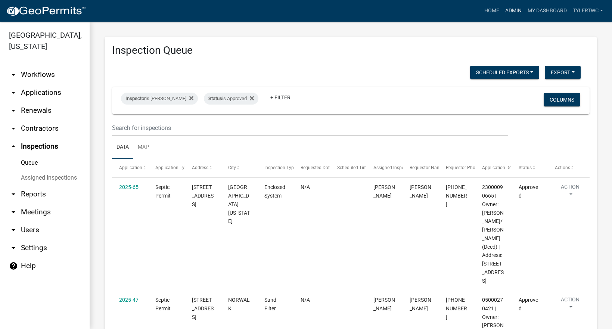
click at [513, 8] on link "Admin" at bounding box center [513, 11] width 22 height 14
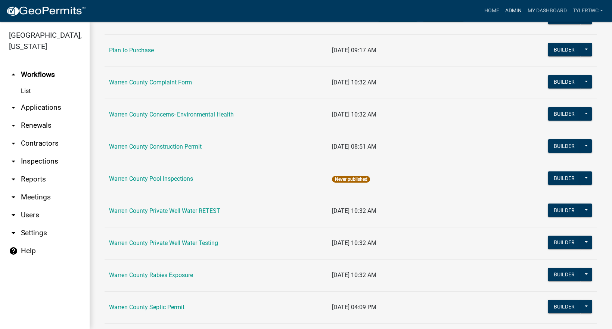
scroll to position [463, 0]
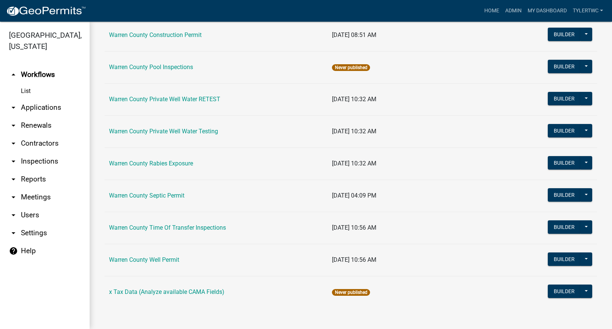
click at [133, 196] on link "Warren County Septic Permit" at bounding box center [146, 195] width 75 height 7
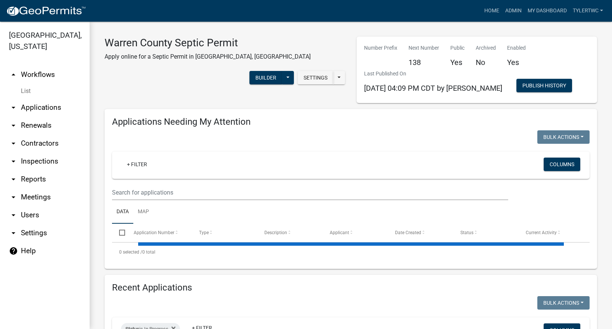
select select "3: 100"
select select "2: 50"
